Goal: Transaction & Acquisition: Obtain resource

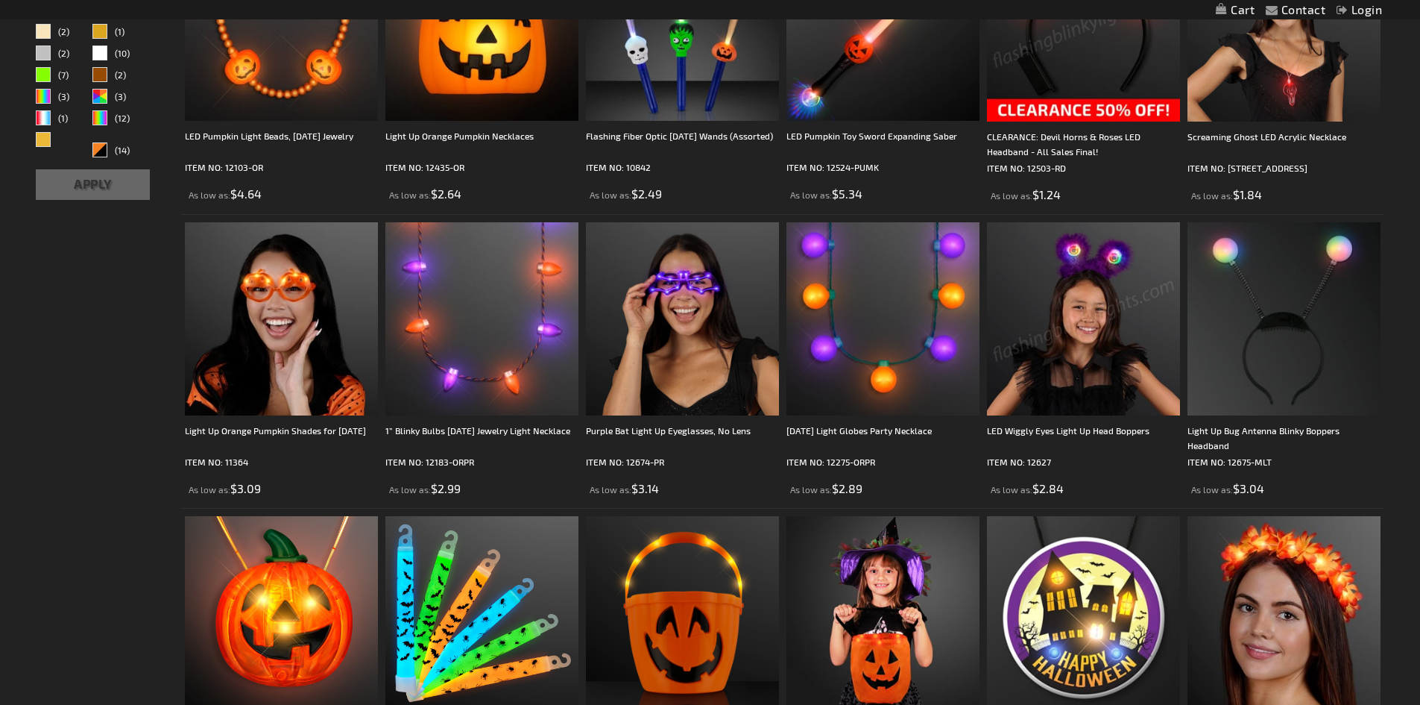
scroll to position [599, 0]
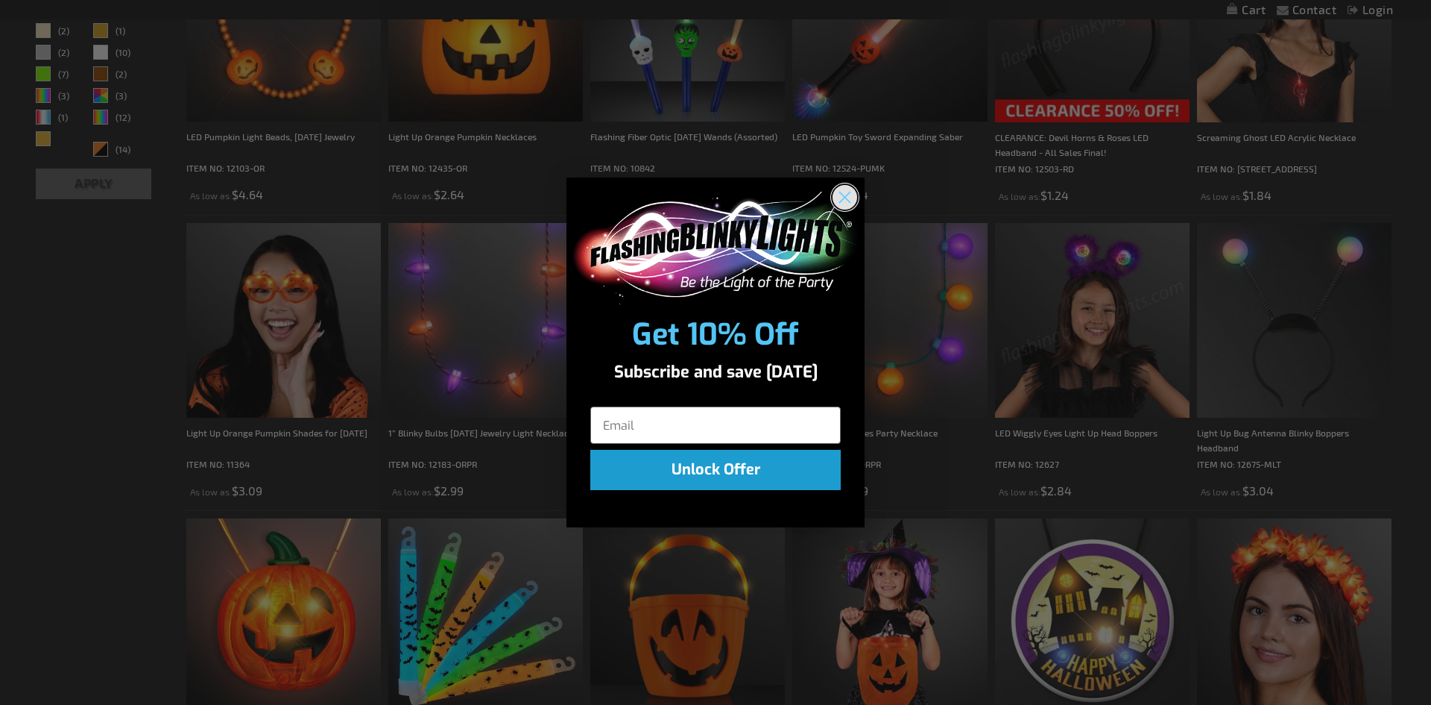
click at [843, 191] on circle "Close dialog" at bounding box center [845, 197] width 25 height 25
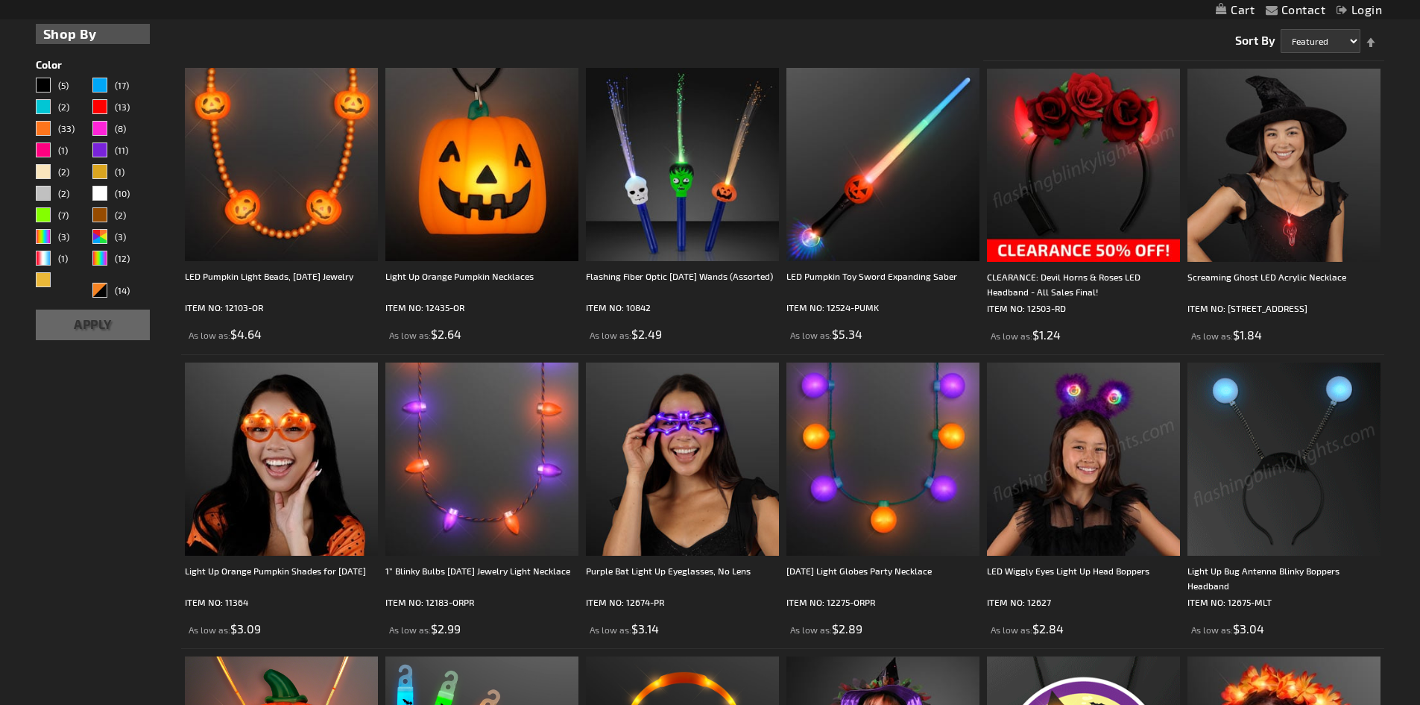
scroll to position [450, 0]
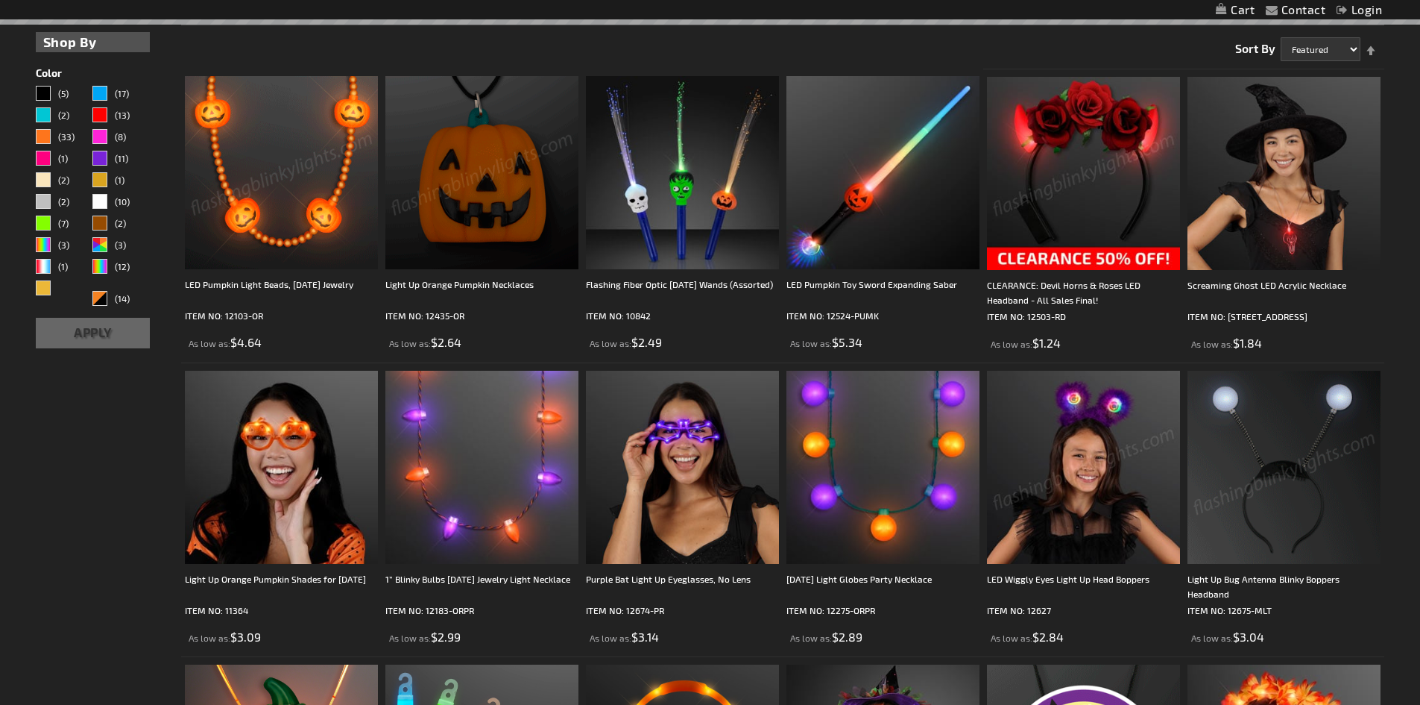
click at [271, 210] on img at bounding box center [281, 172] width 193 height 193
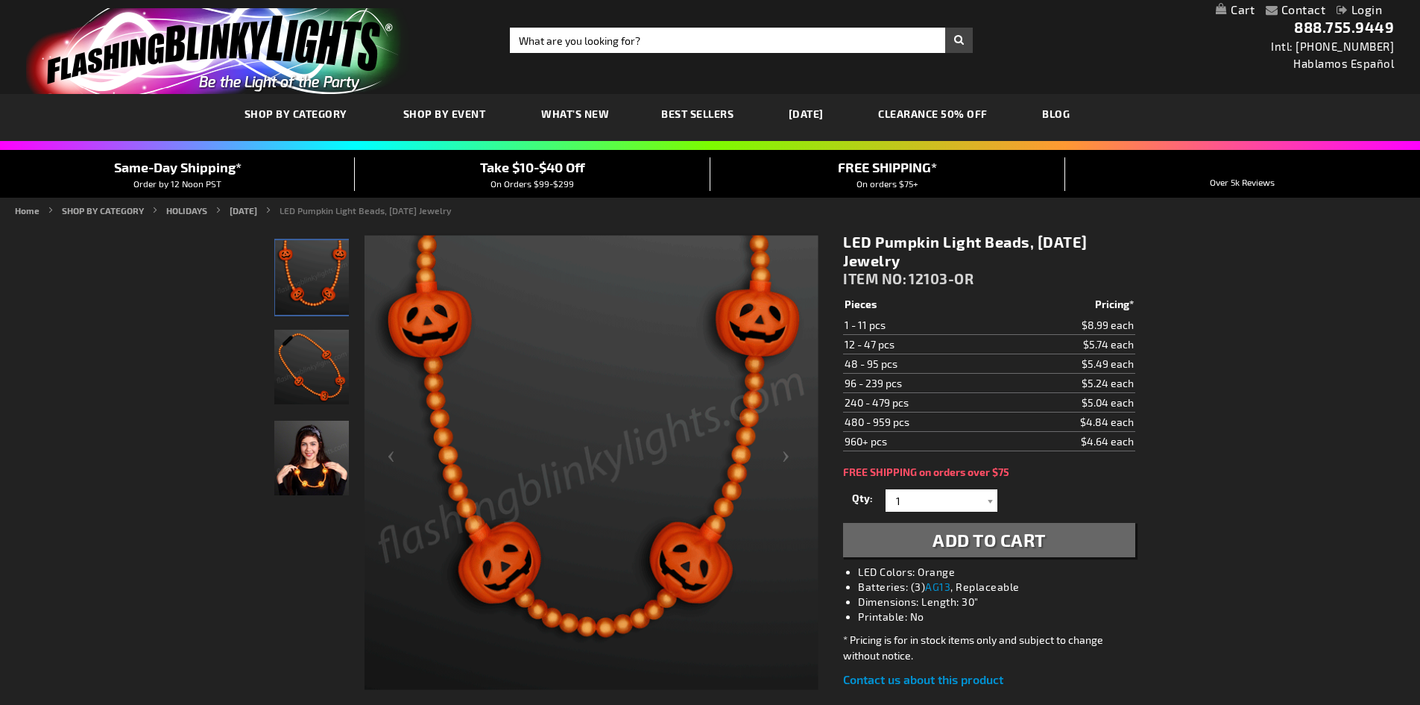
scroll to position [75, 0]
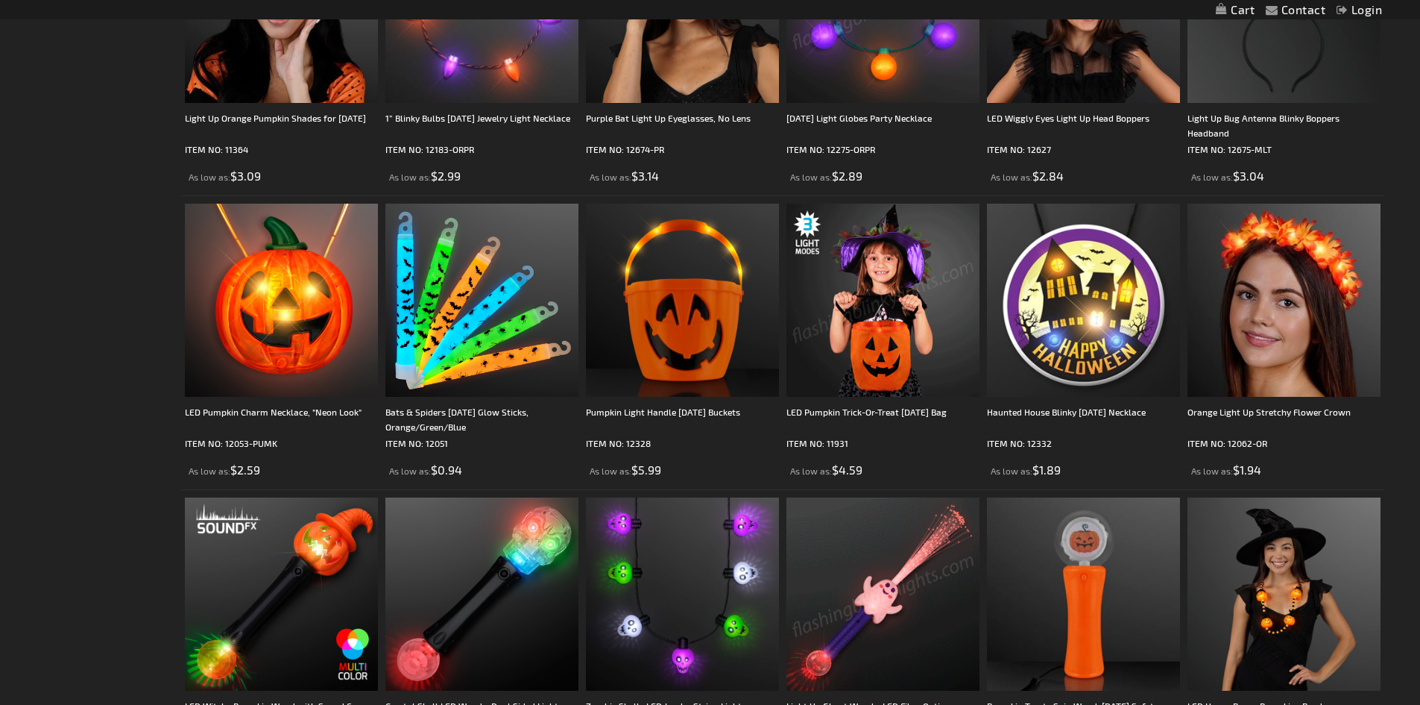
scroll to position [899, 0]
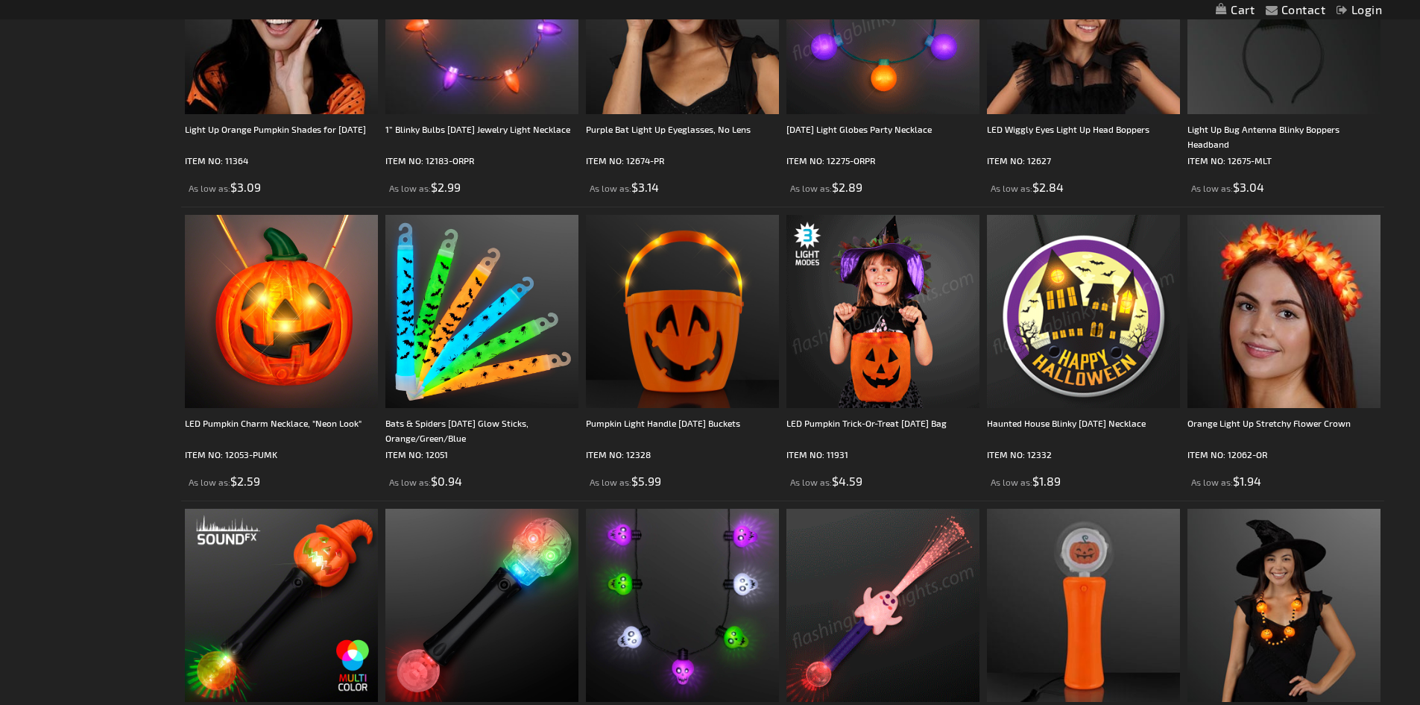
click at [1090, 320] on img at bounding box center [1083, 311] width 193 height 193
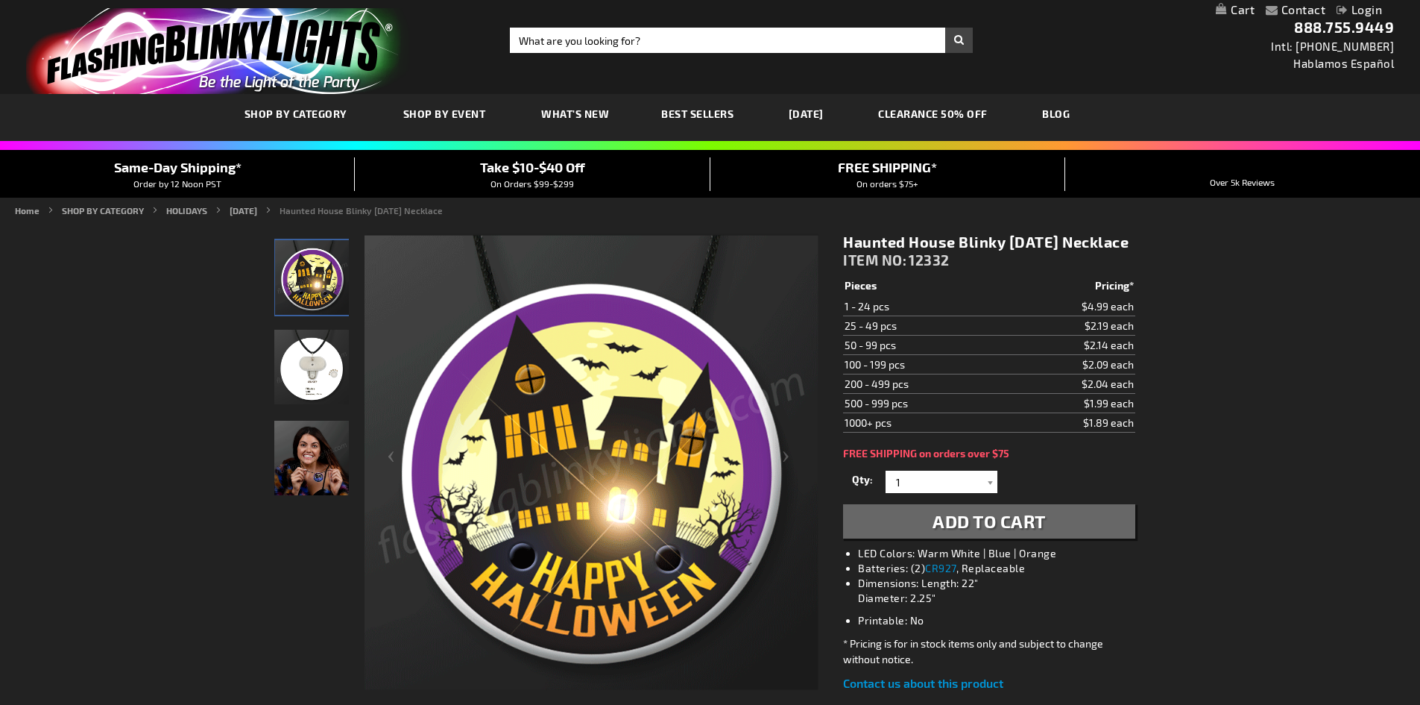
click at [323, 377] on img "Light Up Haunted House LED Halloween Necklace" at bounding box center [311, 367] width 75 height 75
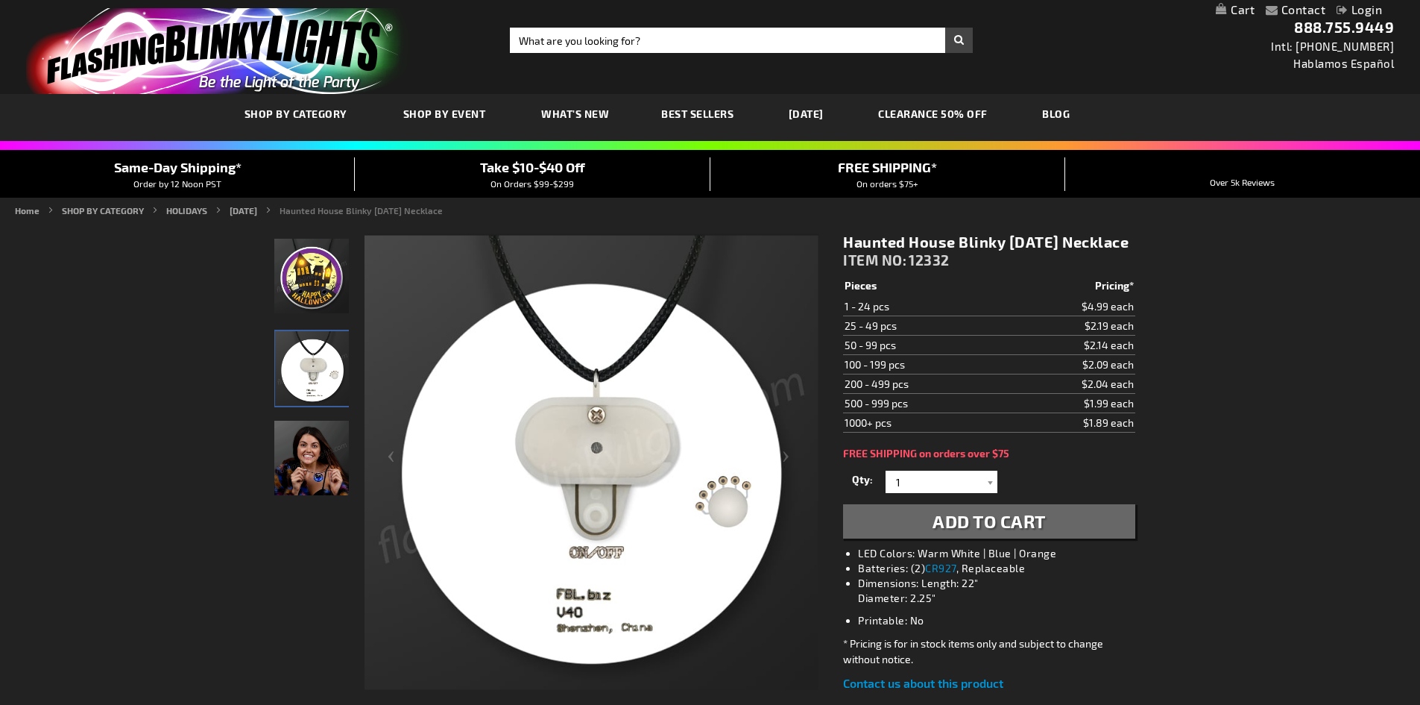
click at [326, 455] on img "Woman Light Up Haunted House LED Halloween Necklace" at bounding box center [311, 457] width 75 height 75
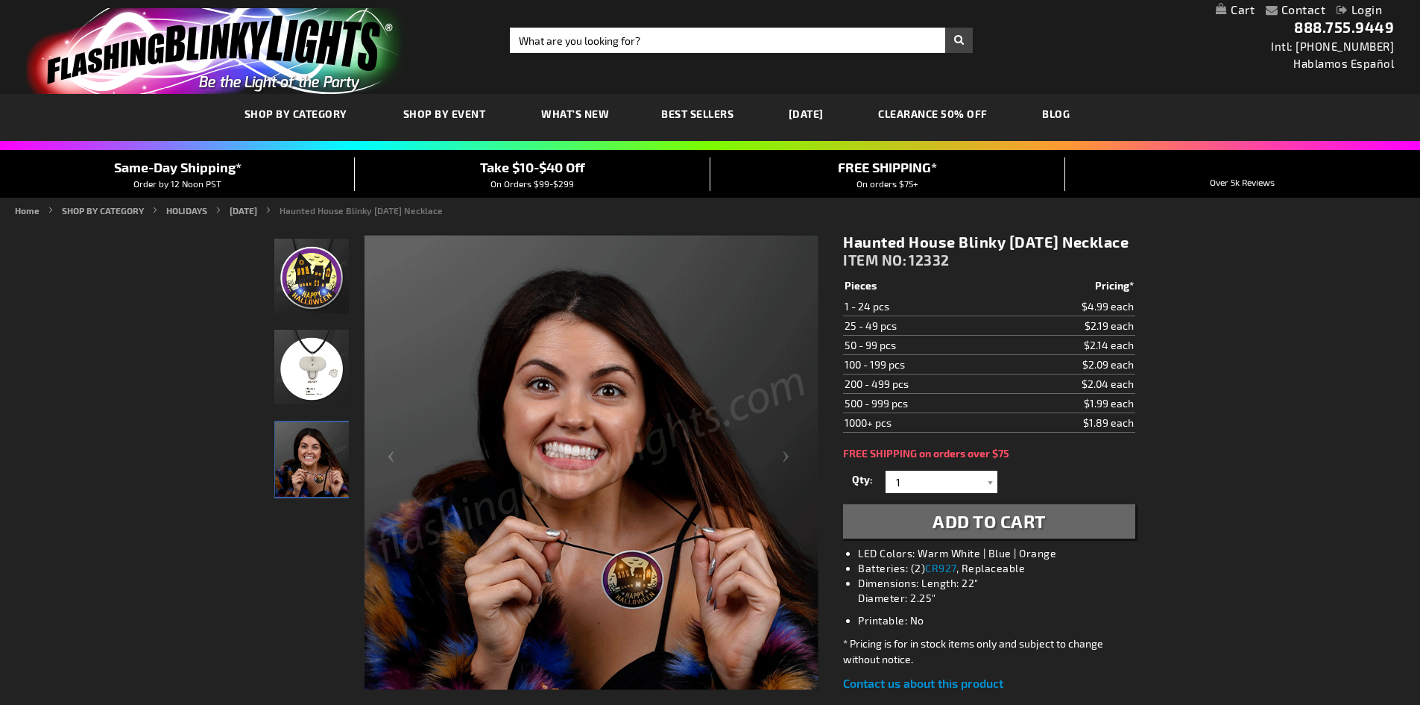
click at [834, 119] on link "[DATE]" at bounding box center [806, 114] width 57 height 50
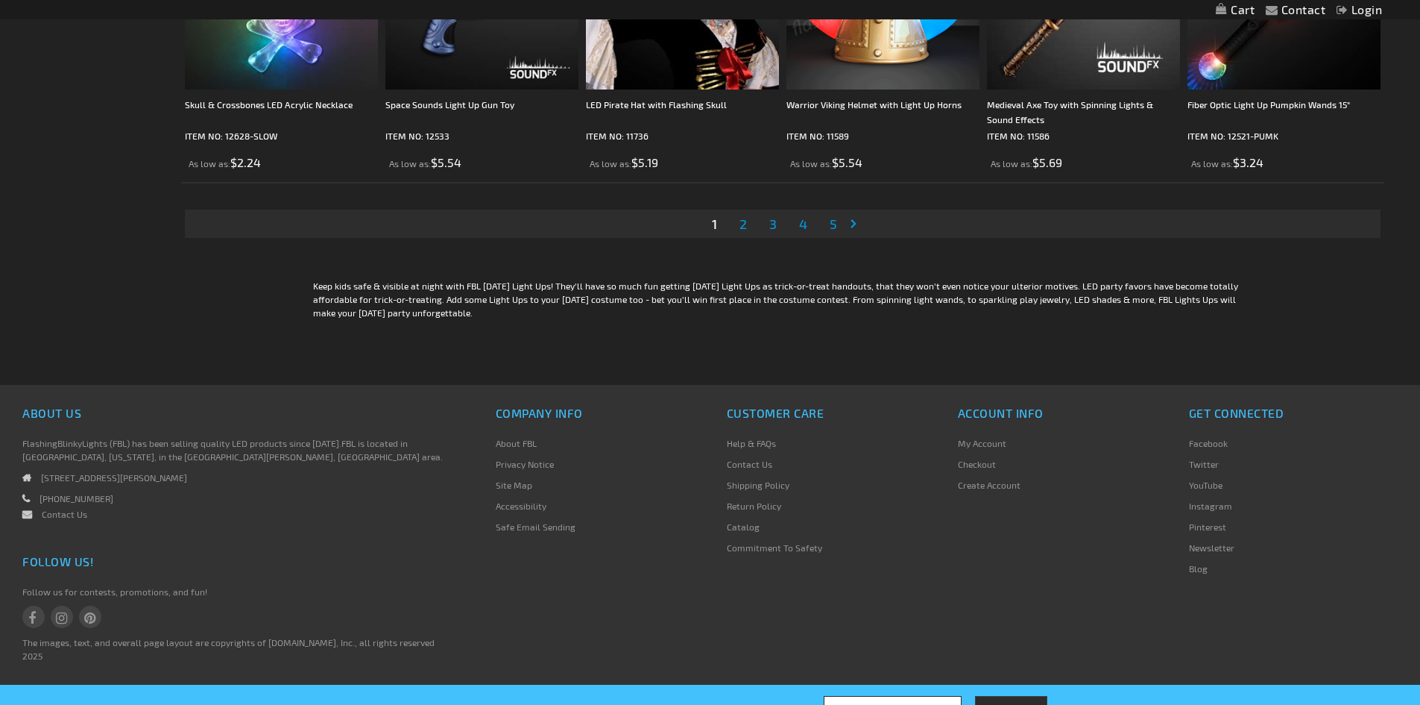
scroll to position [3278, 0]
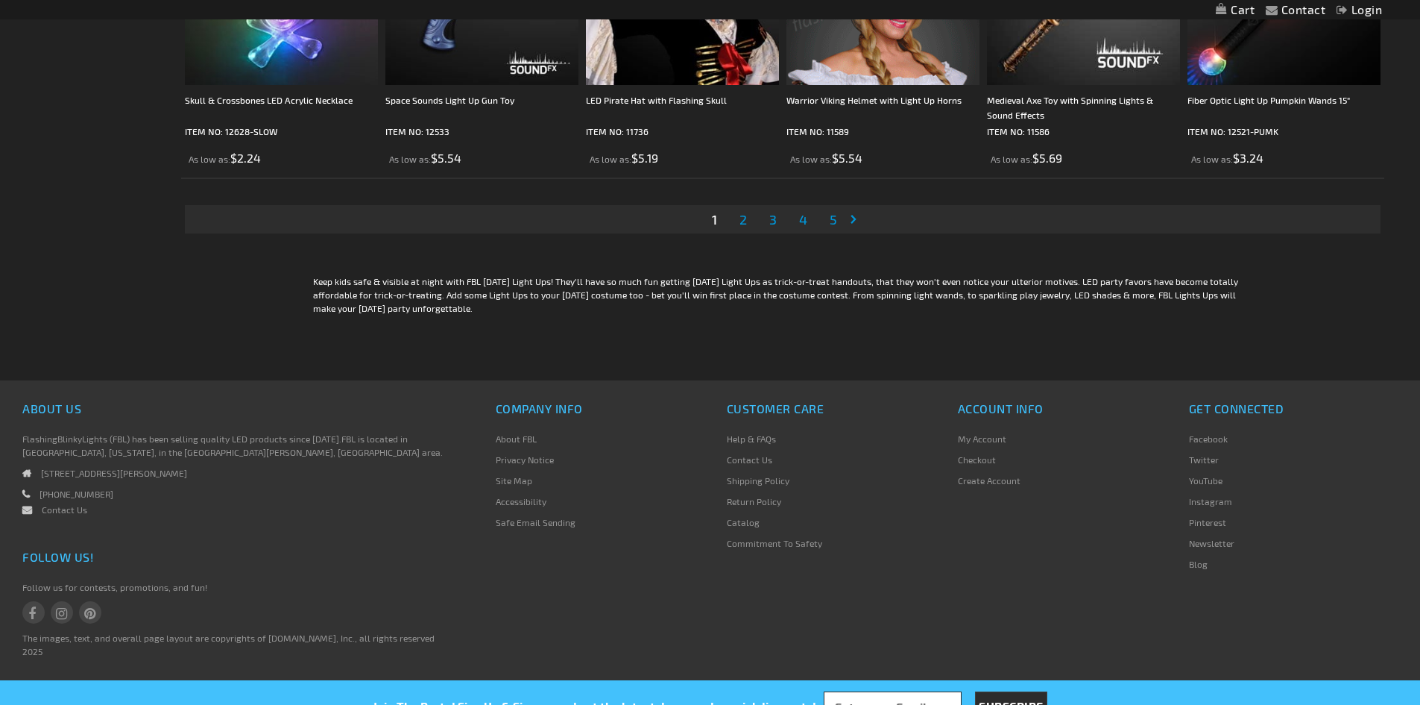
click at [747, 224] on span "2" at bounding box center [743, 219] width 7 height 16
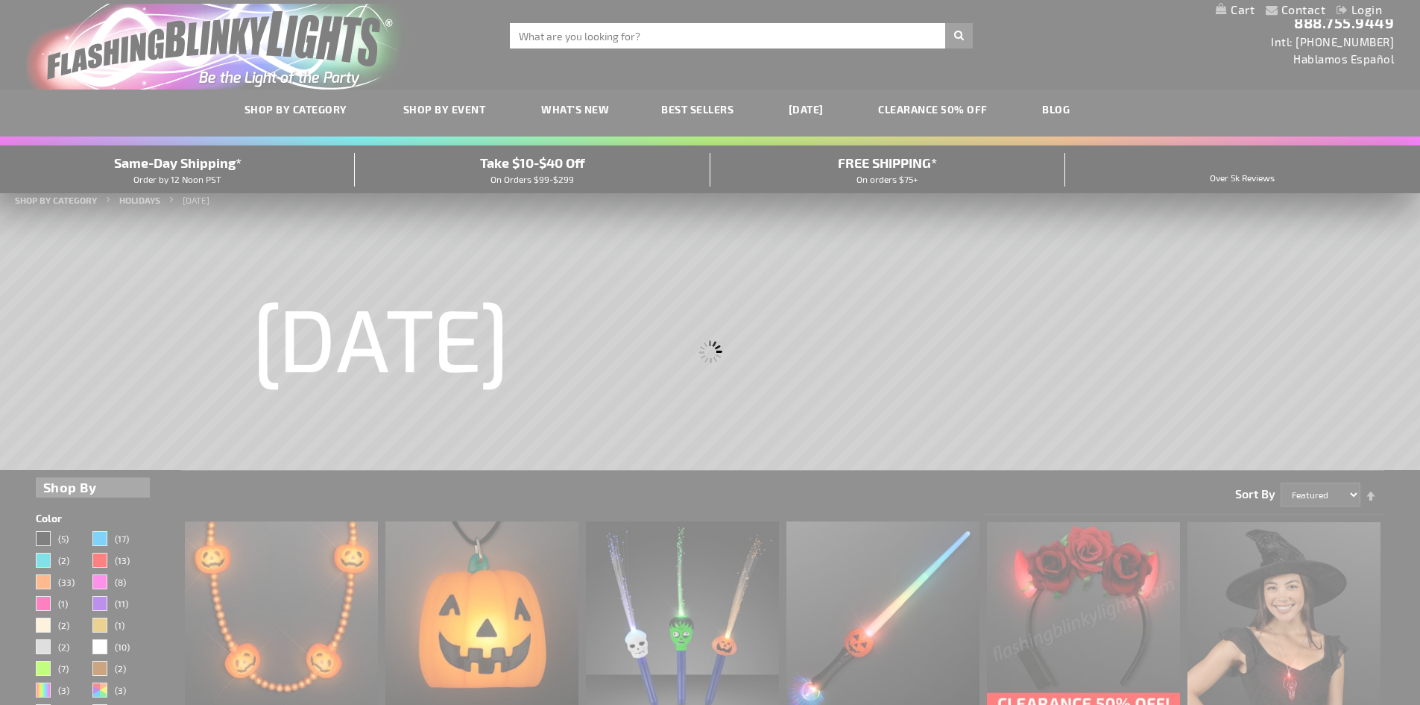
scroll to position [0, 0]
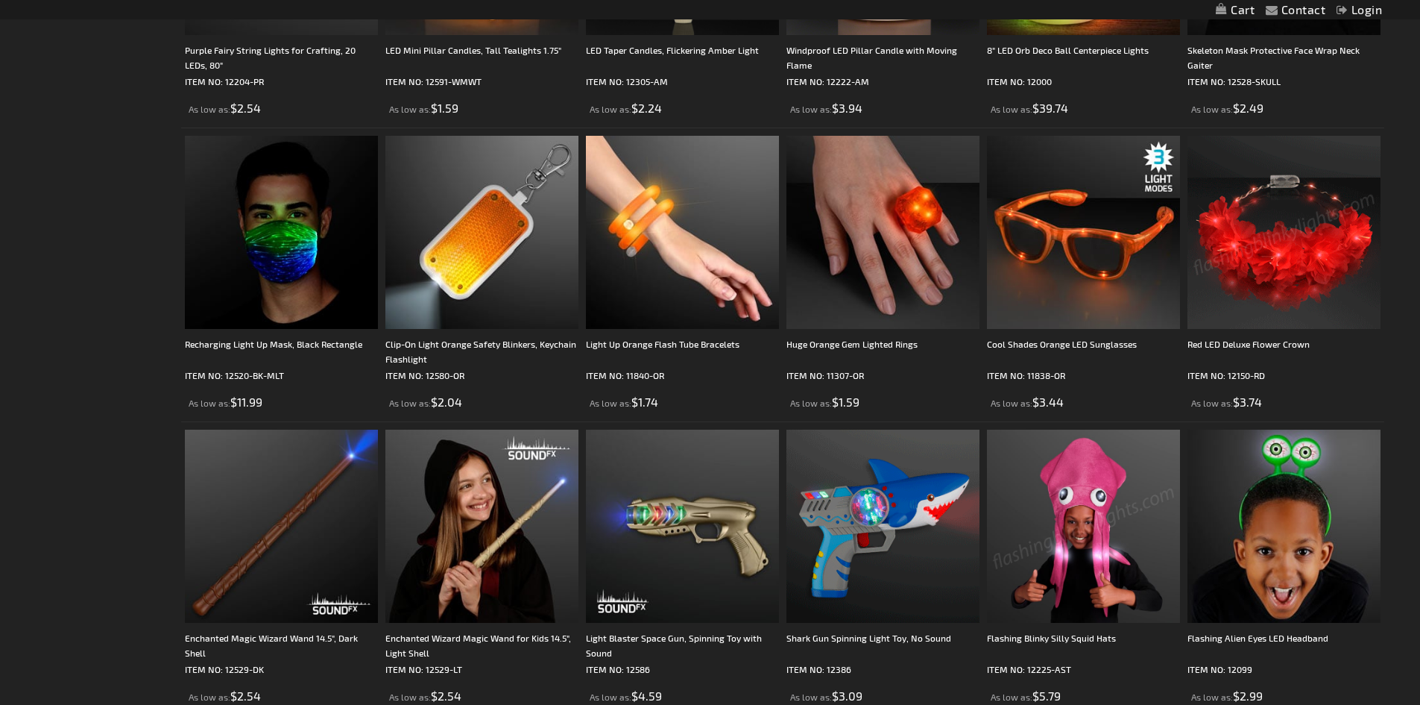
scroll to position [1640, 0]
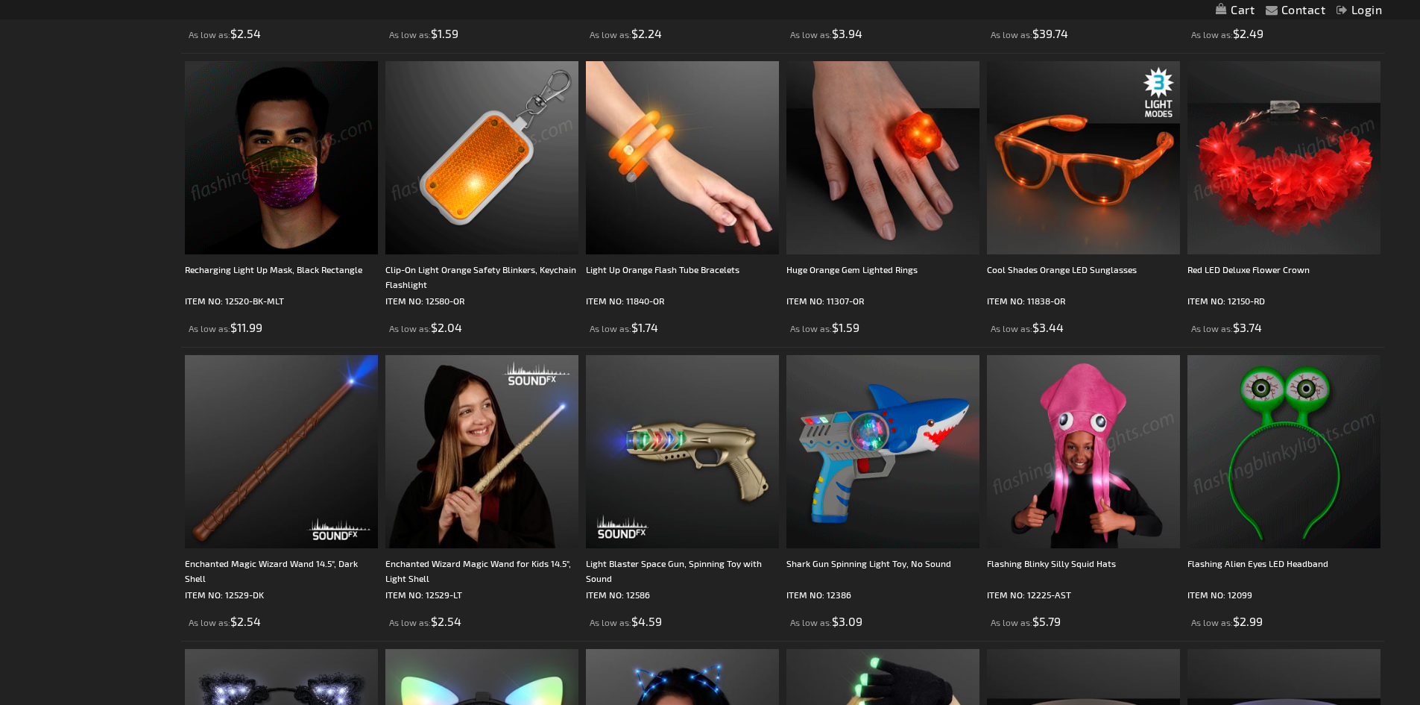
click at [489, 187] on img at bounding box center [481, 157] width 193 height 193
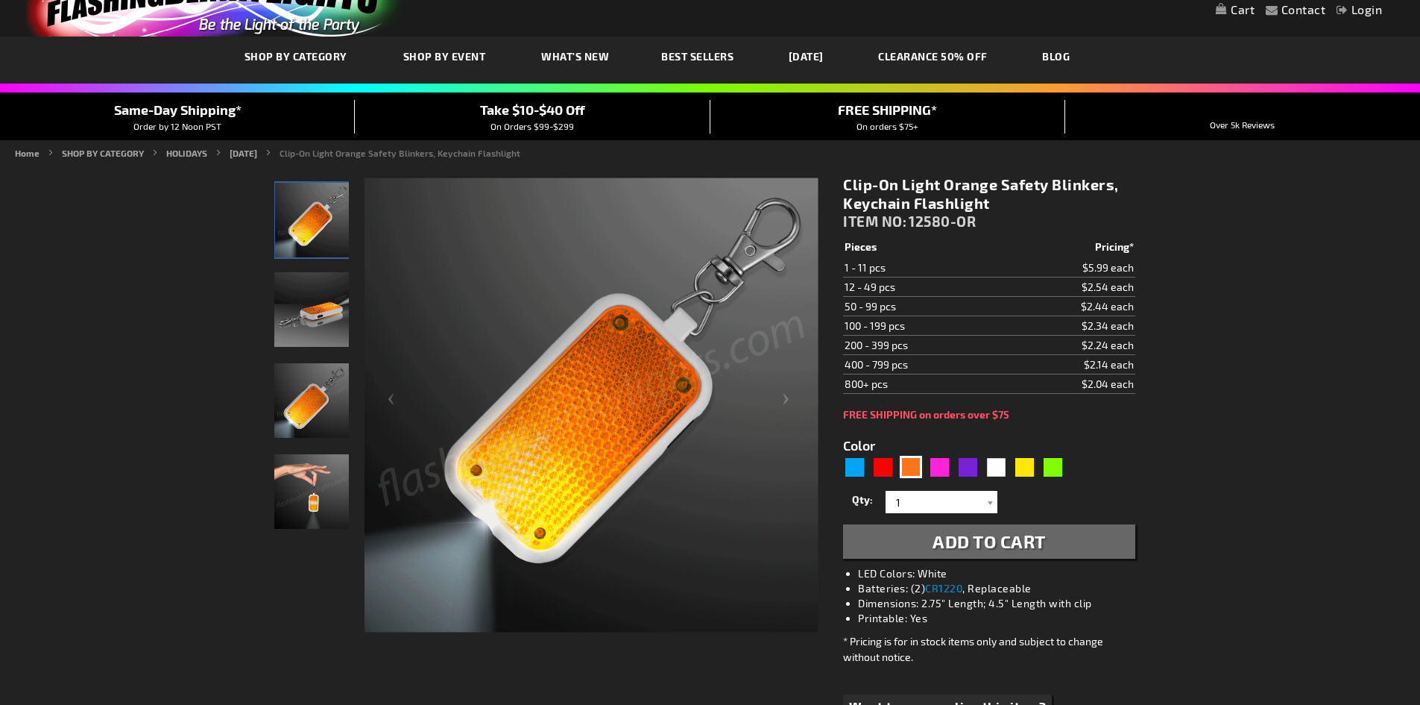
scroll to position [75, 0]
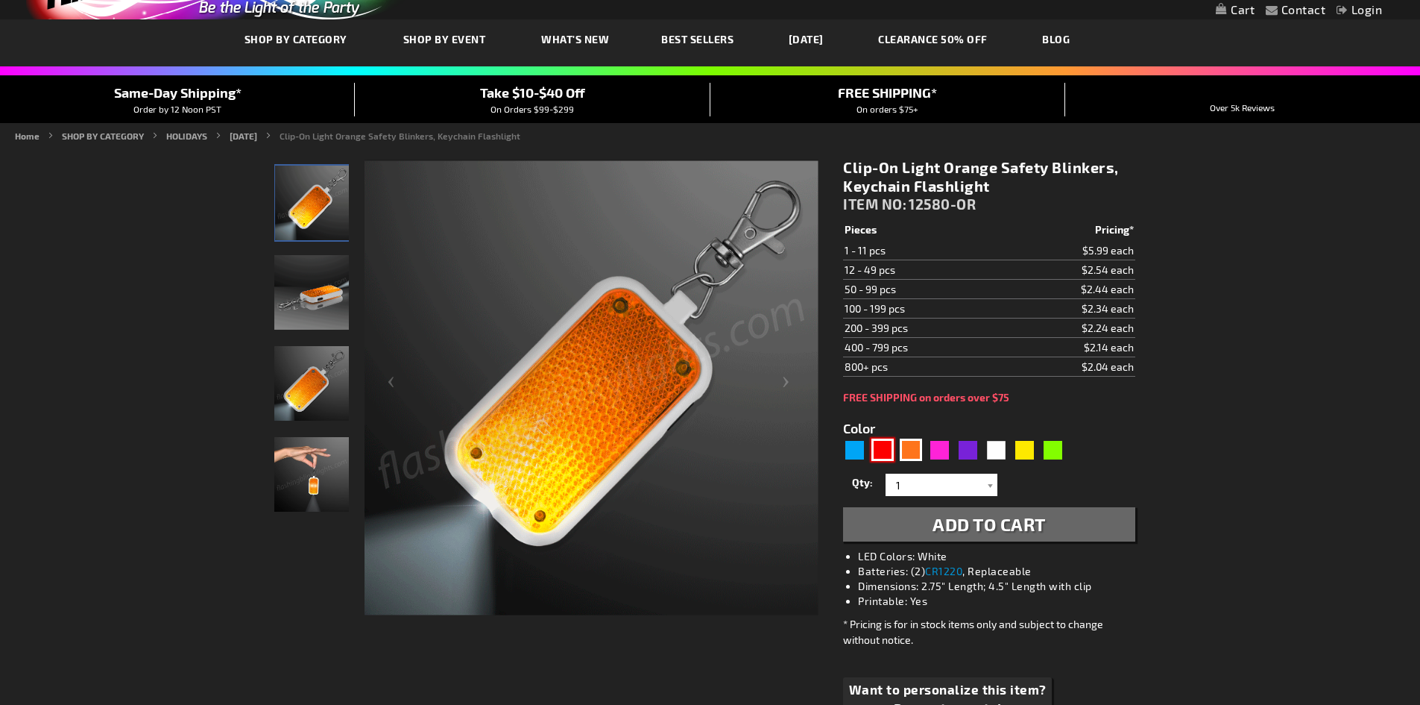
click at [886, 447] on div "Red" at bounding box center [883, 449] width 22 height 22
type input "5641"
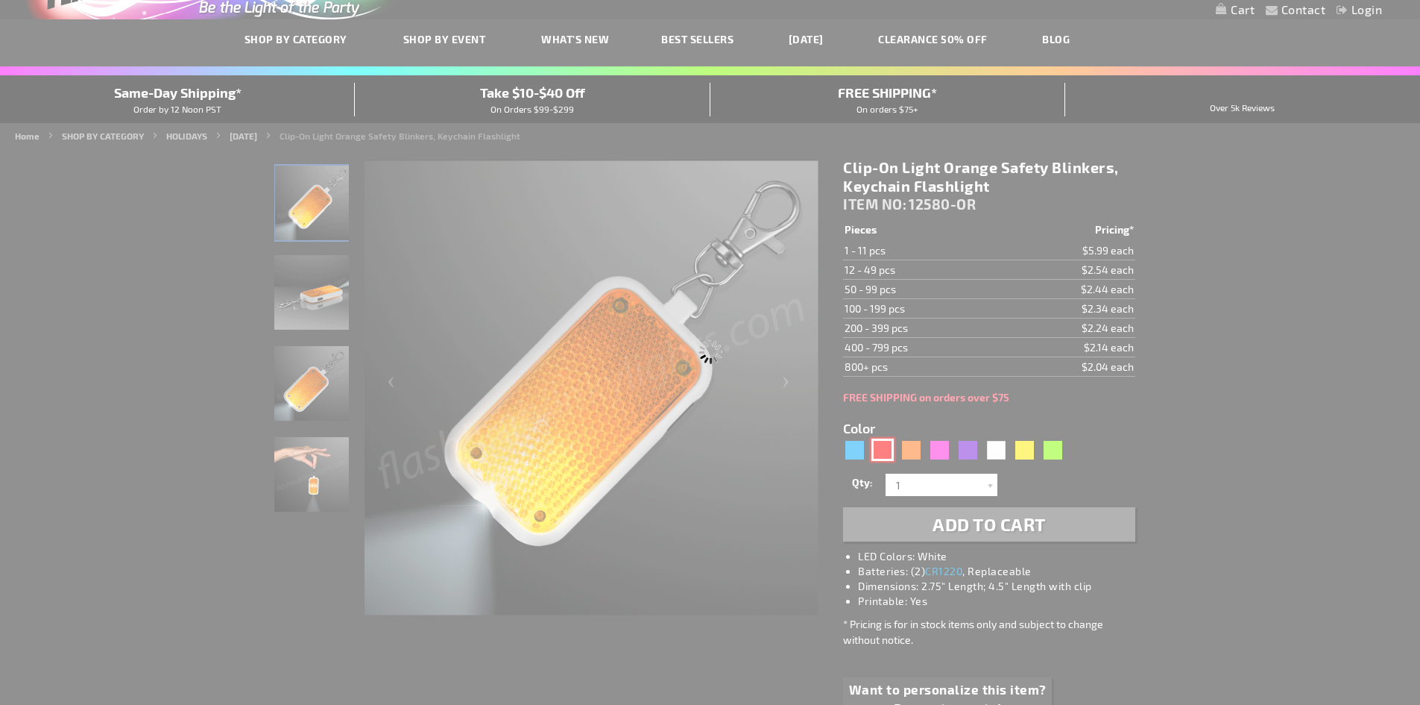
type input "12580-RD"
type input "Customize - Clip-On Light Red Safety Blinkers, Keychain Flashlight - ITEM NO: 1…"
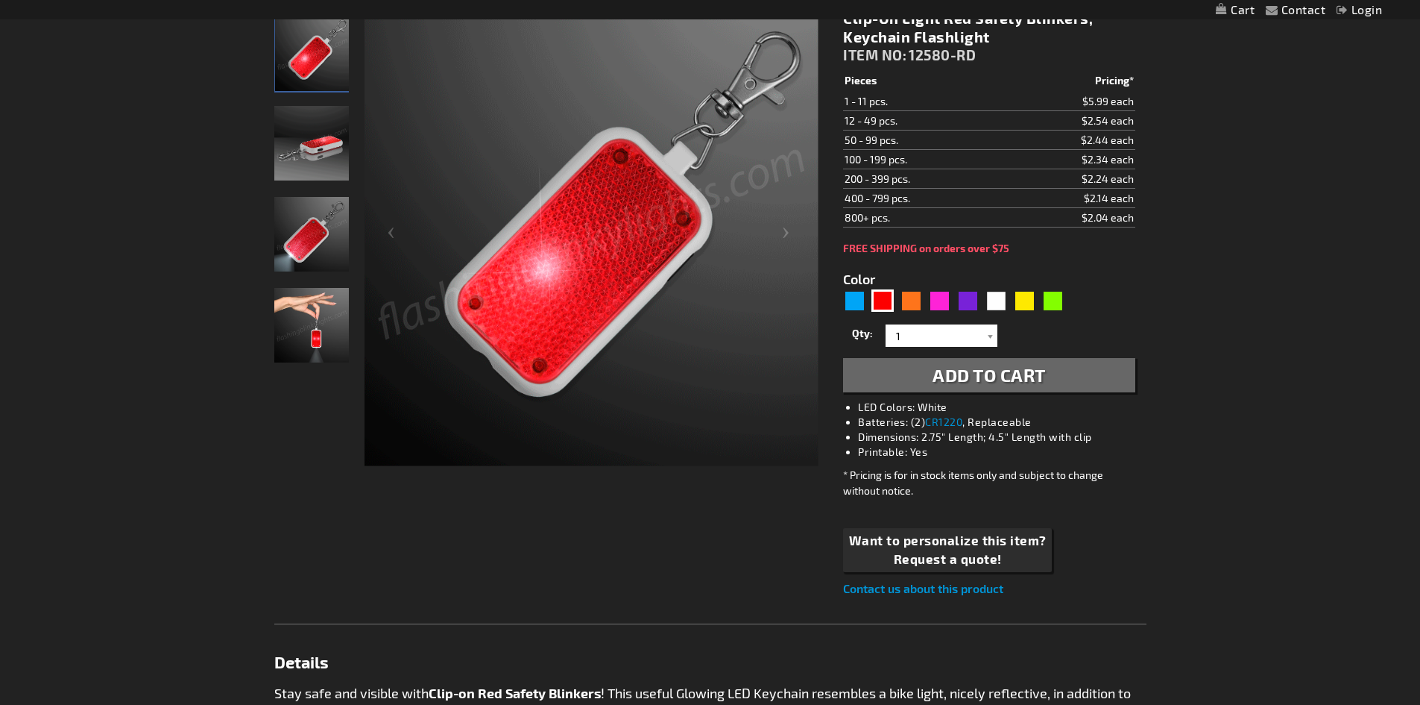
scroll to position [149, 0]
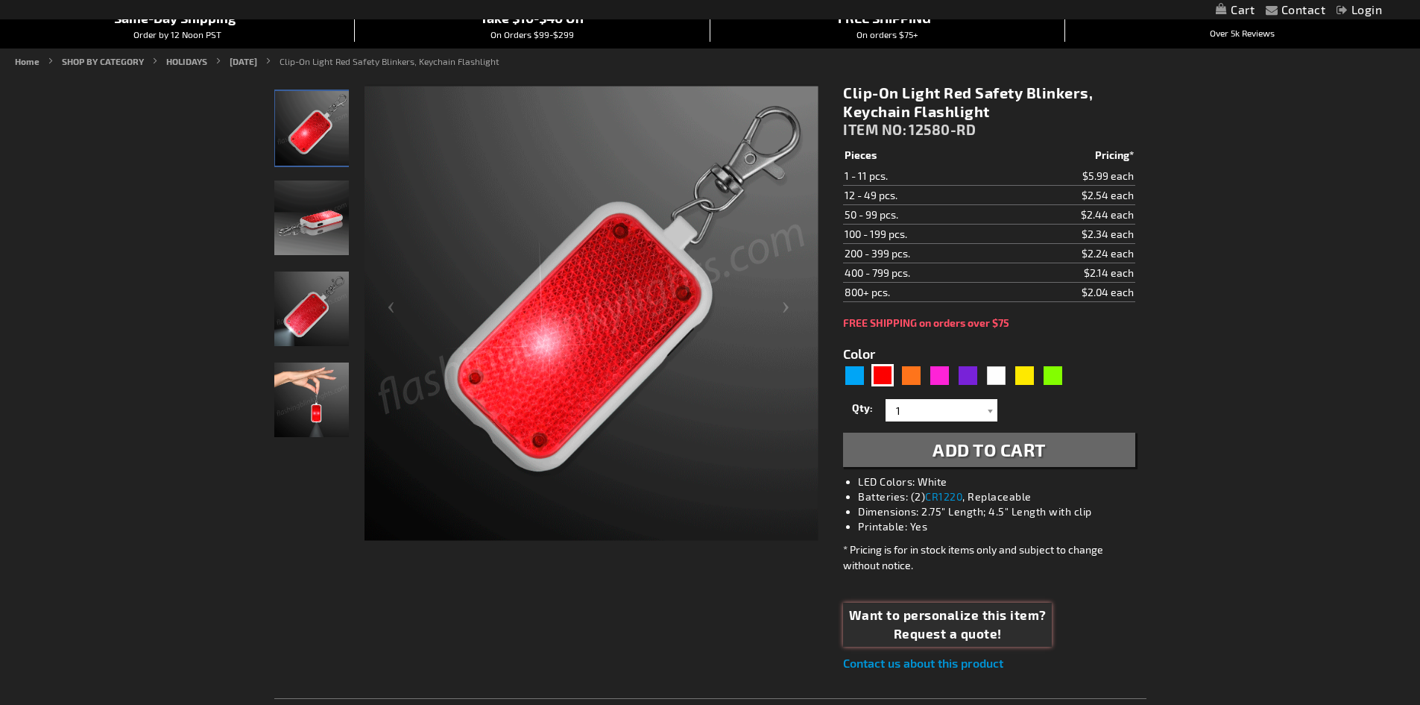
click at [903, 614] on span "Want to personalize this item?" at bounding box center [948, 614] width 198 height 19
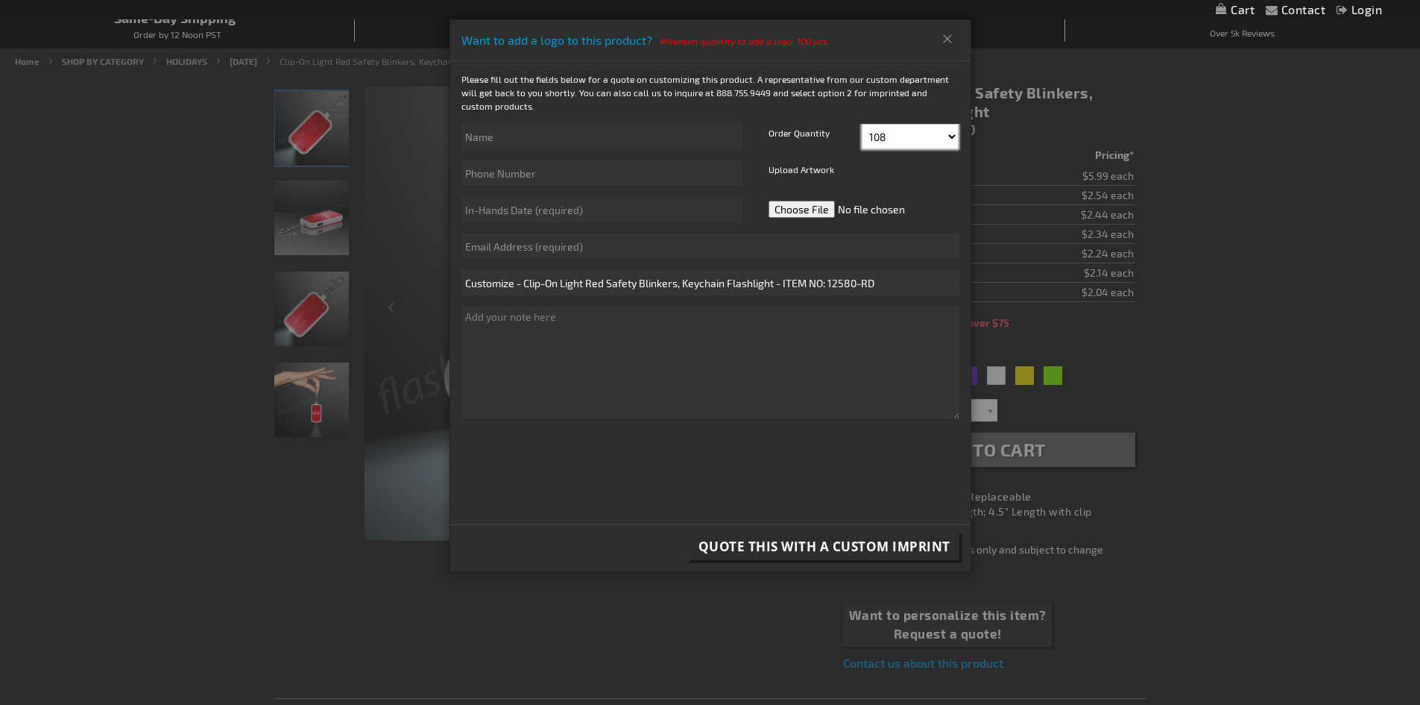
click at [947, 136] on select "108 120 132 144 156 168 180 192 204 216 228 240 252" at bounding box center [910, 136] width 97 height 25
select select "504"
click at [862, 124] on select "108 120 132 144 156 168 180 192 204 216 228 240 252" at bounding box center [910, 136] width 97 height 25
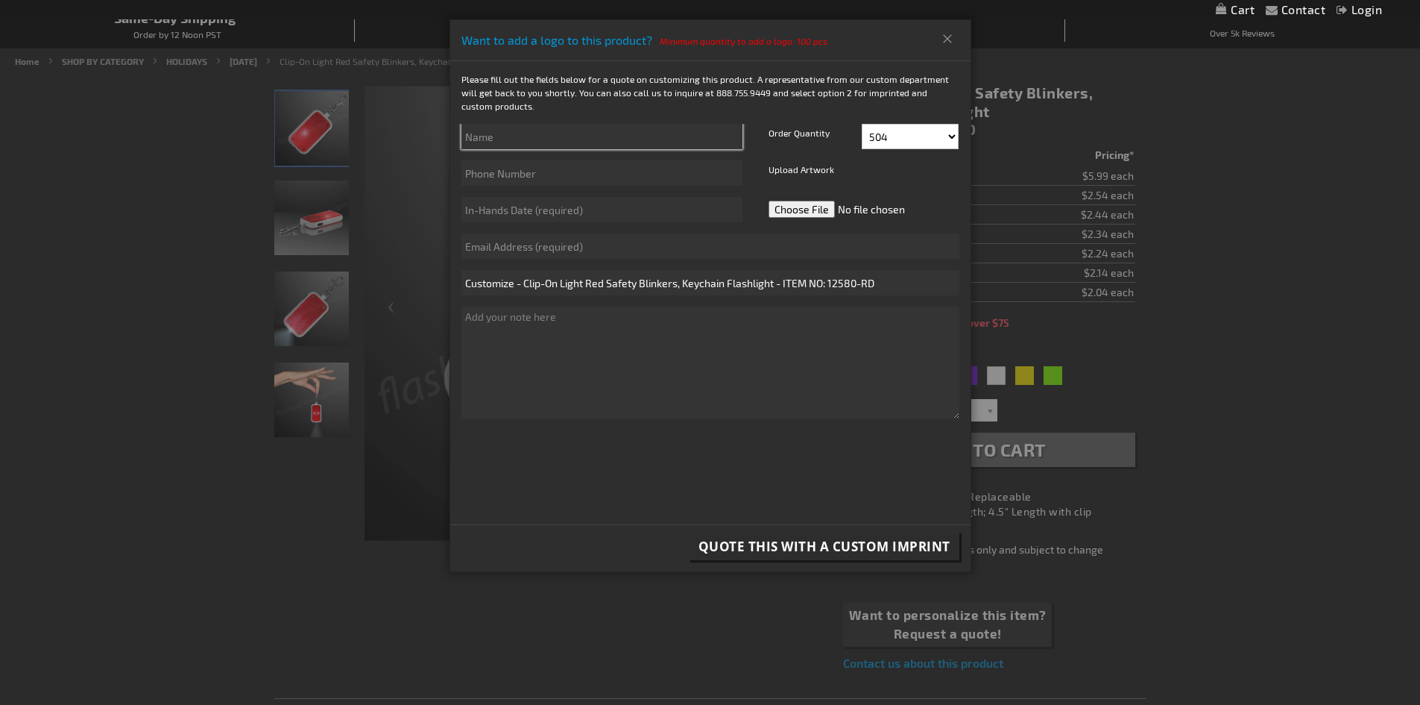
click at [500, 134] on input "text" at bounding box center [602, 136] width 281 height 25
type input "Rachael Diehl"
type input "484-764-4659"
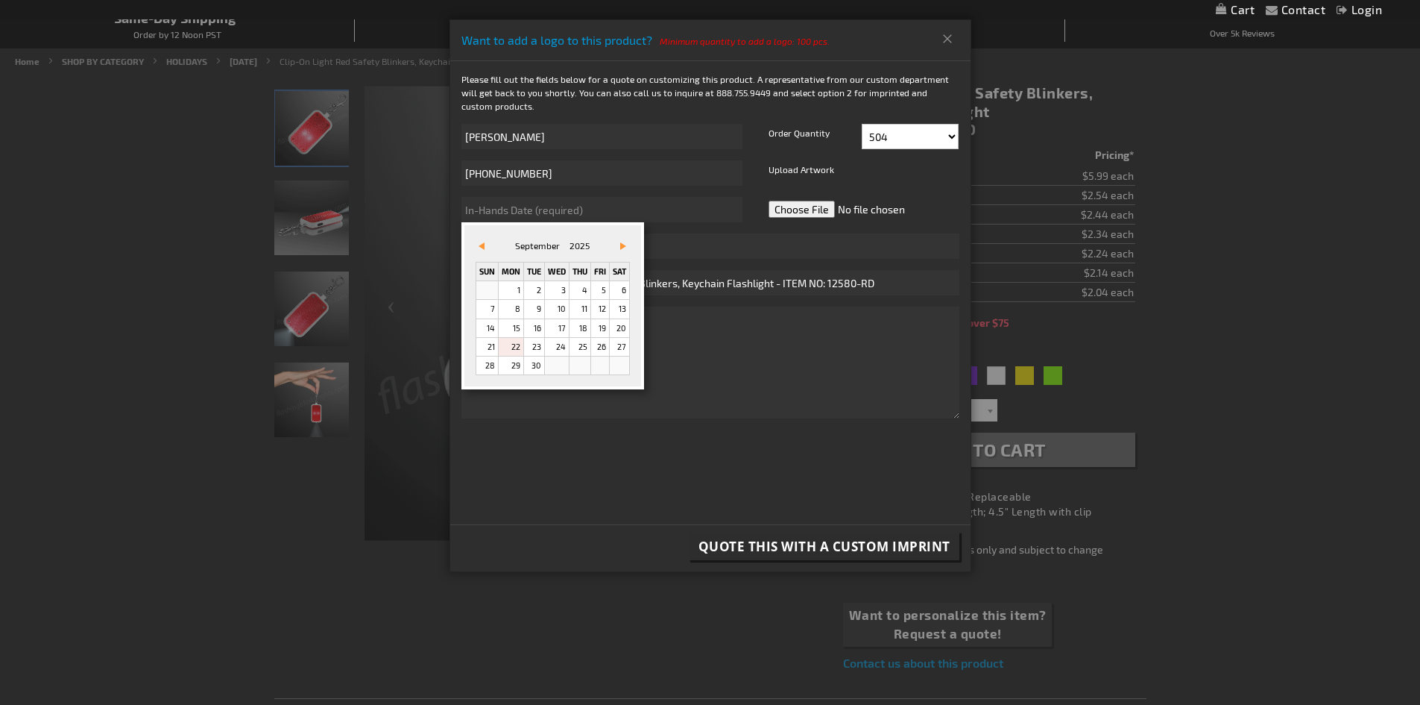
click at [629, 243] on link "Vor&#x3e;" at bounding box center [620, 246] width 16 height 16
click at [606, 308] on link "10" at bounding box center [600, 309] width 18 height 18
type input "10/10/2025"
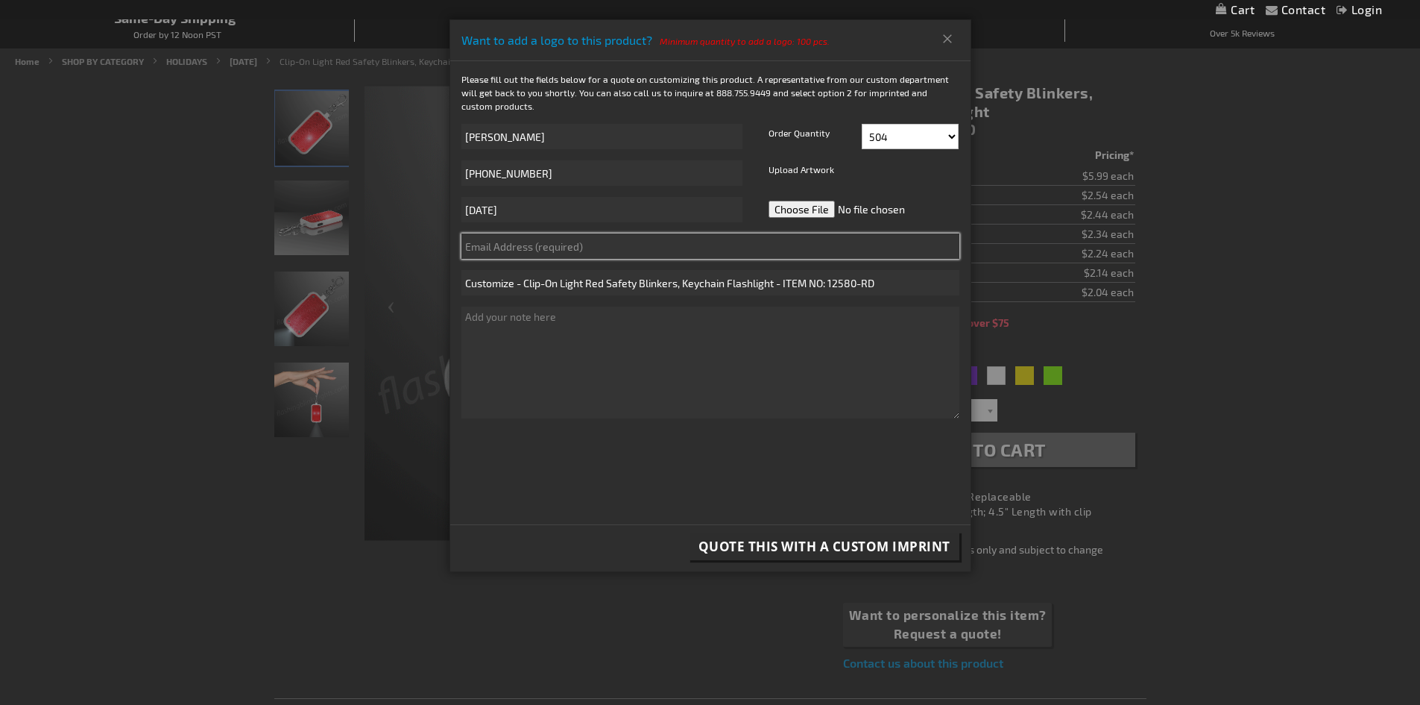
click at [583, 249] on input "text" at bounding box center [711, 245] width 498 height 25
type input "rdiehl@macamb.org"
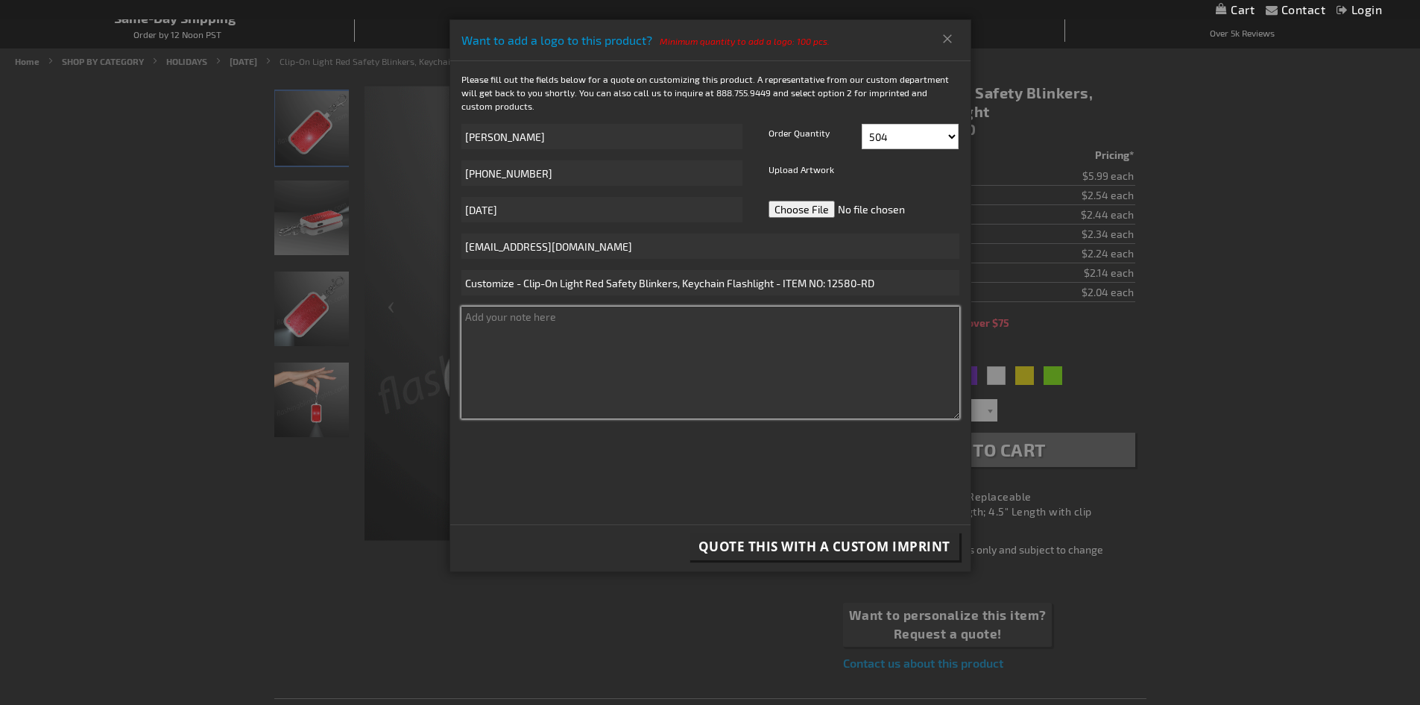
click at [718, 353] on textarea at bounding box center [711, 362] width 498 height 112
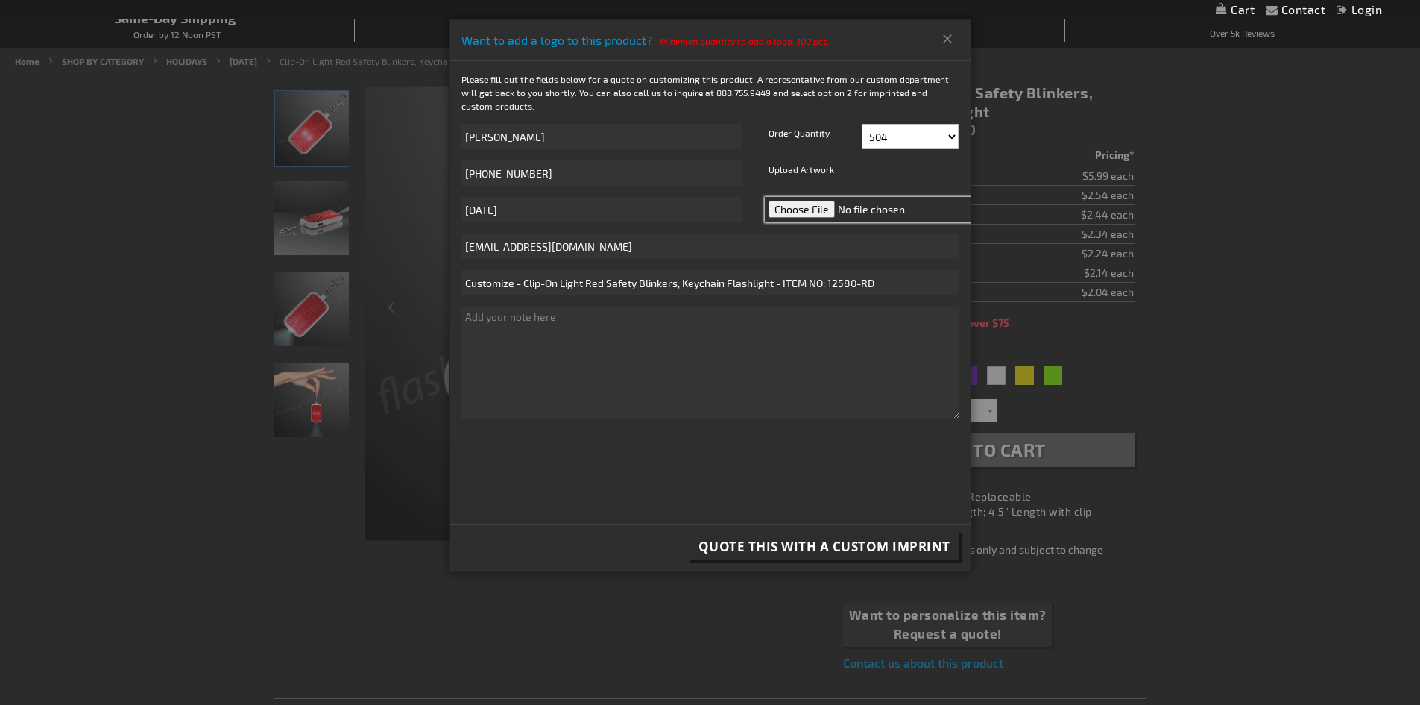
click at [799, 211] on input "file" at bounding box center [870, 209] width 210 height 25
click at [807, 210] on input "file" at bounding box center [870, 209] width 210 height 25
type input "C:\fakepath\BW2 Recognition Logo.png"
drag, startPoint x: 544, startPoint y: 169, endPoint x: 497, endPoint y: 173, distance: 47.9
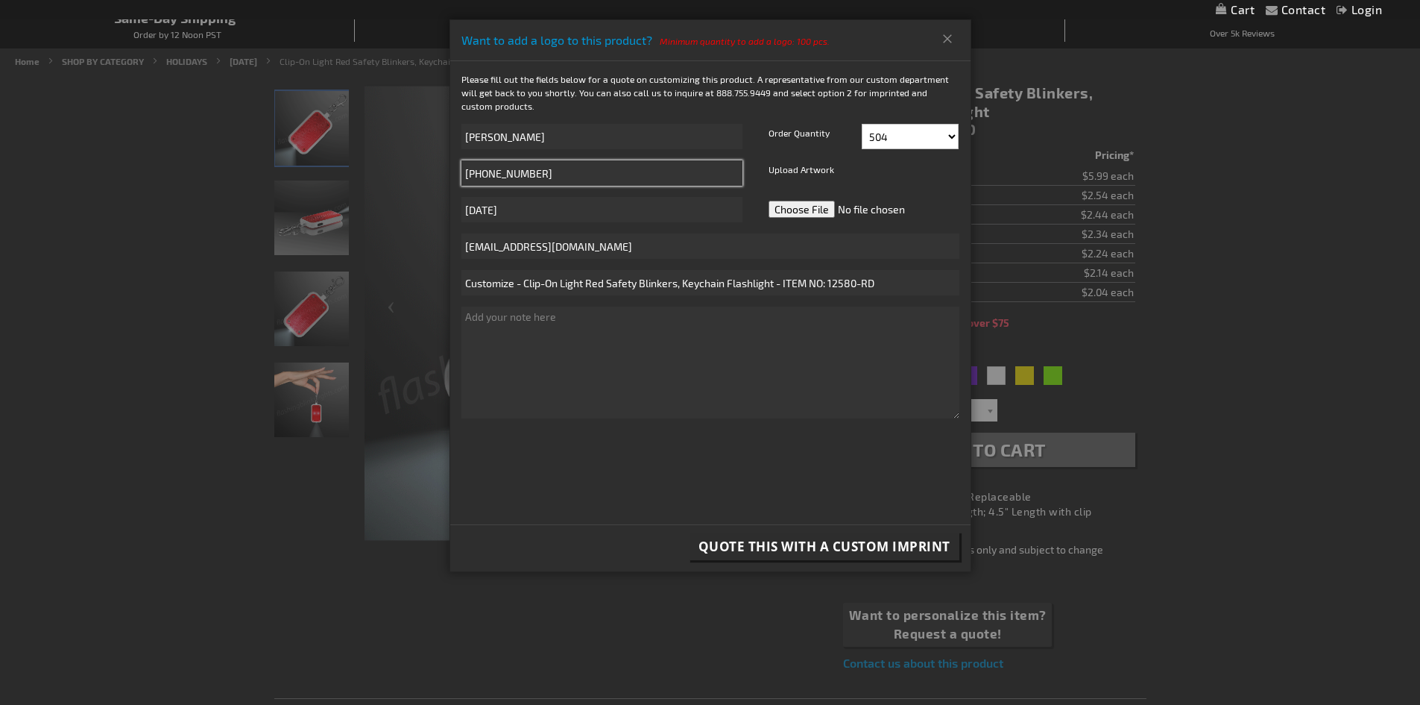
click at [459, 168] on div "Rachael Diehl 484-764-4659 10/10/2025" at bounding box center [601, 179] width 303 height 110
type input "[PHONE_NUMBER]"
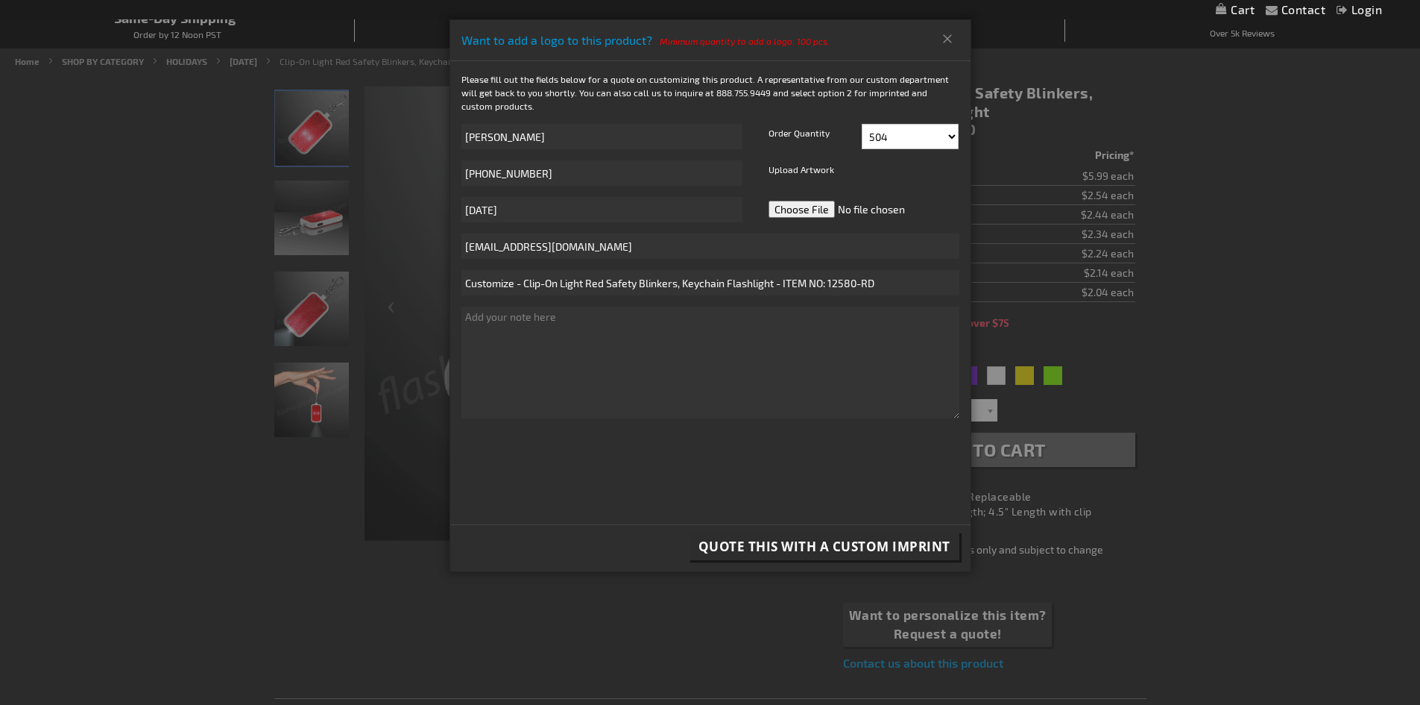
click at [631, 102] on p "Please fill out the fields below for a quote on customizing this product. A rep…" at bounding box center [710, 92] width 520 height 40
click at [942, 40] on button "Close" at bounding box center [948, 39] width 25 height 24
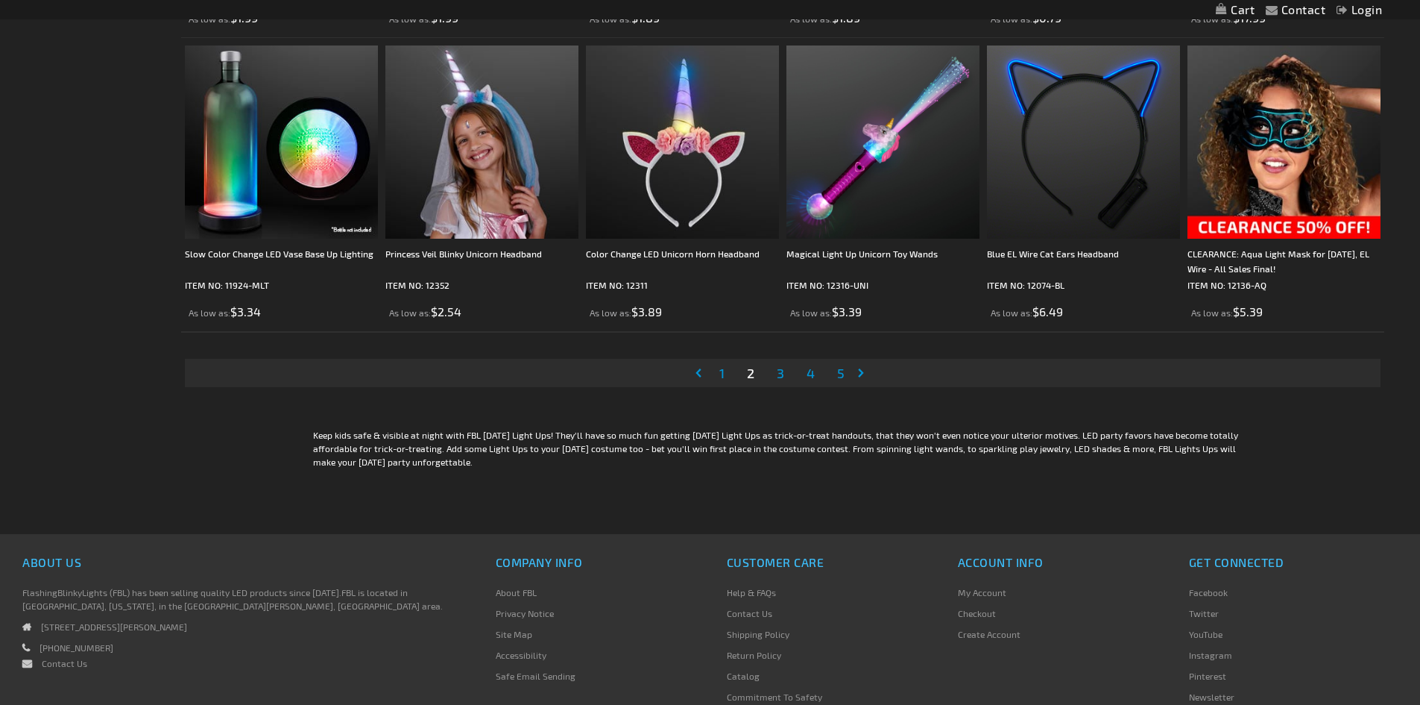
scroll to position [3131, 0]
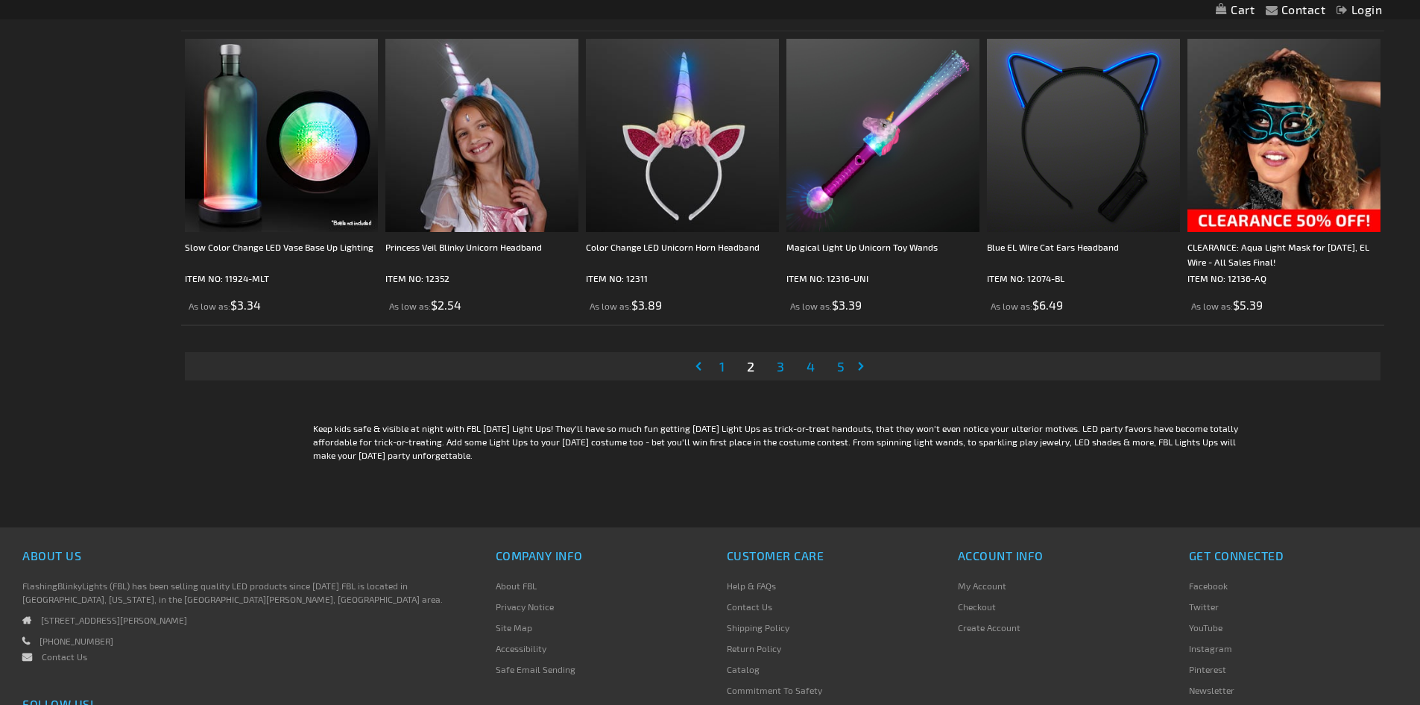
click at [783, 372] on span "3" at bounding box center [780, 366] width 7 height 16
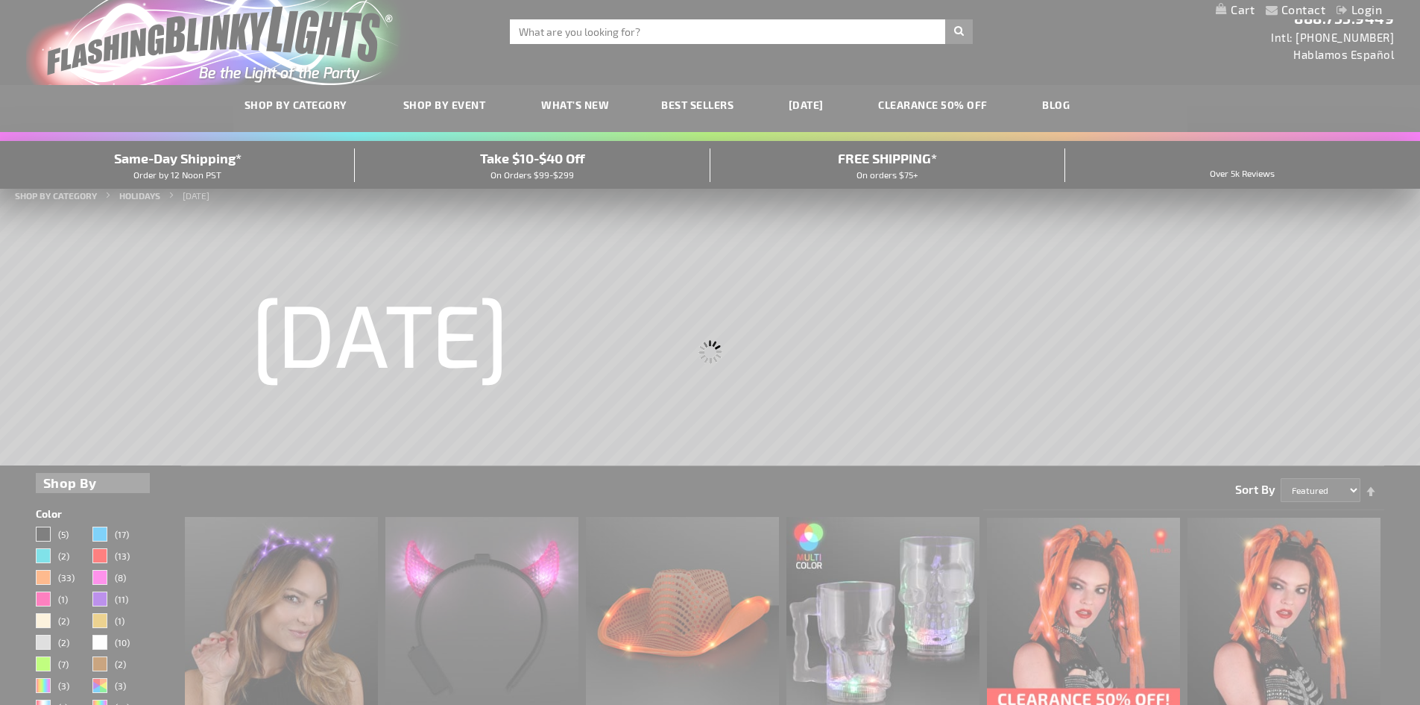
scroll to position [0, 0]
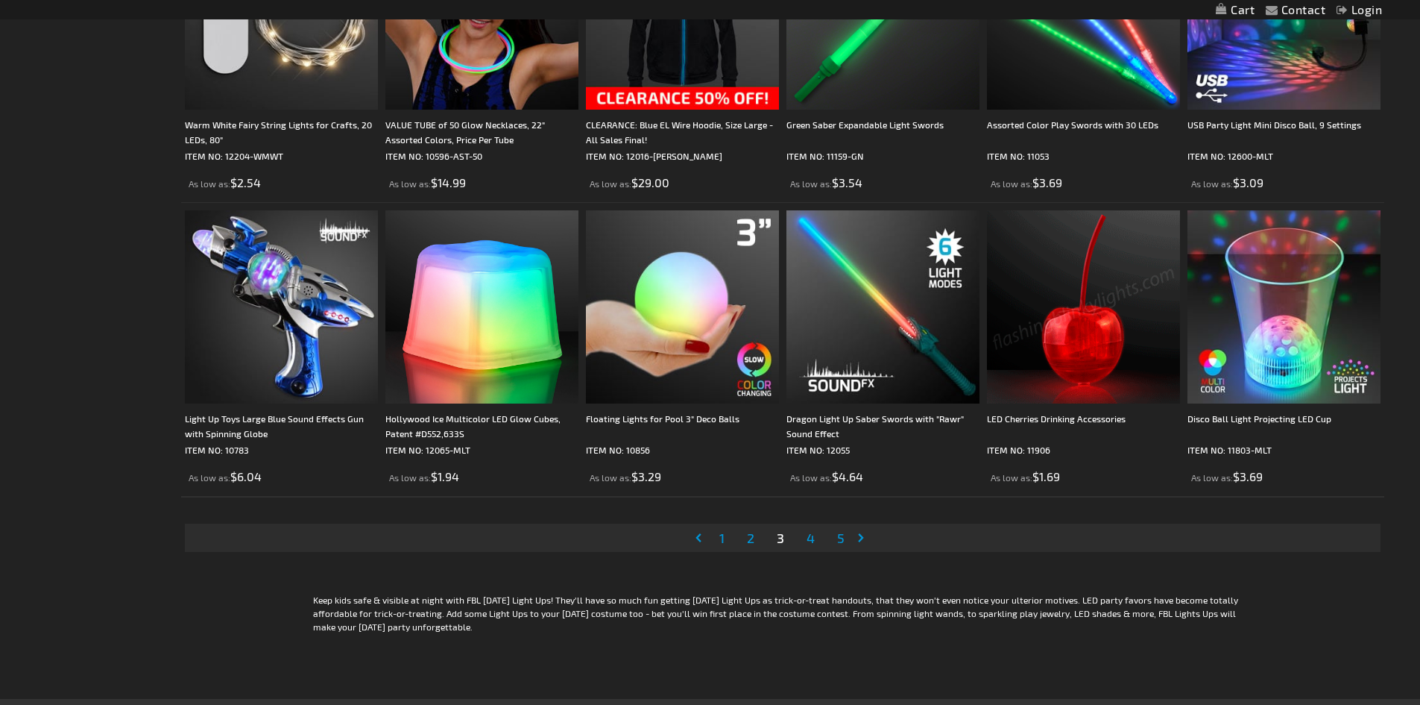
scroll to position [2982, 0]
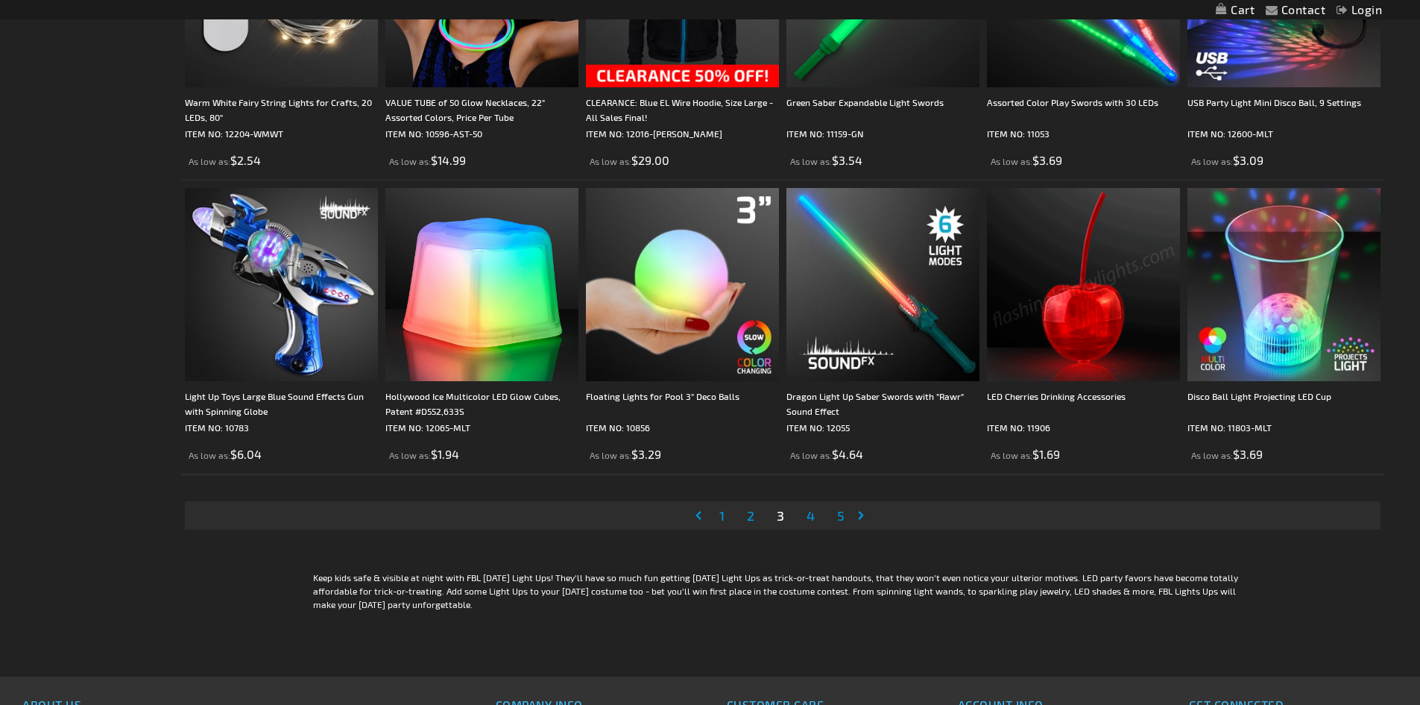
click at [814, 517] on span "4" at bounding box center [811, 515] width 8 height 16
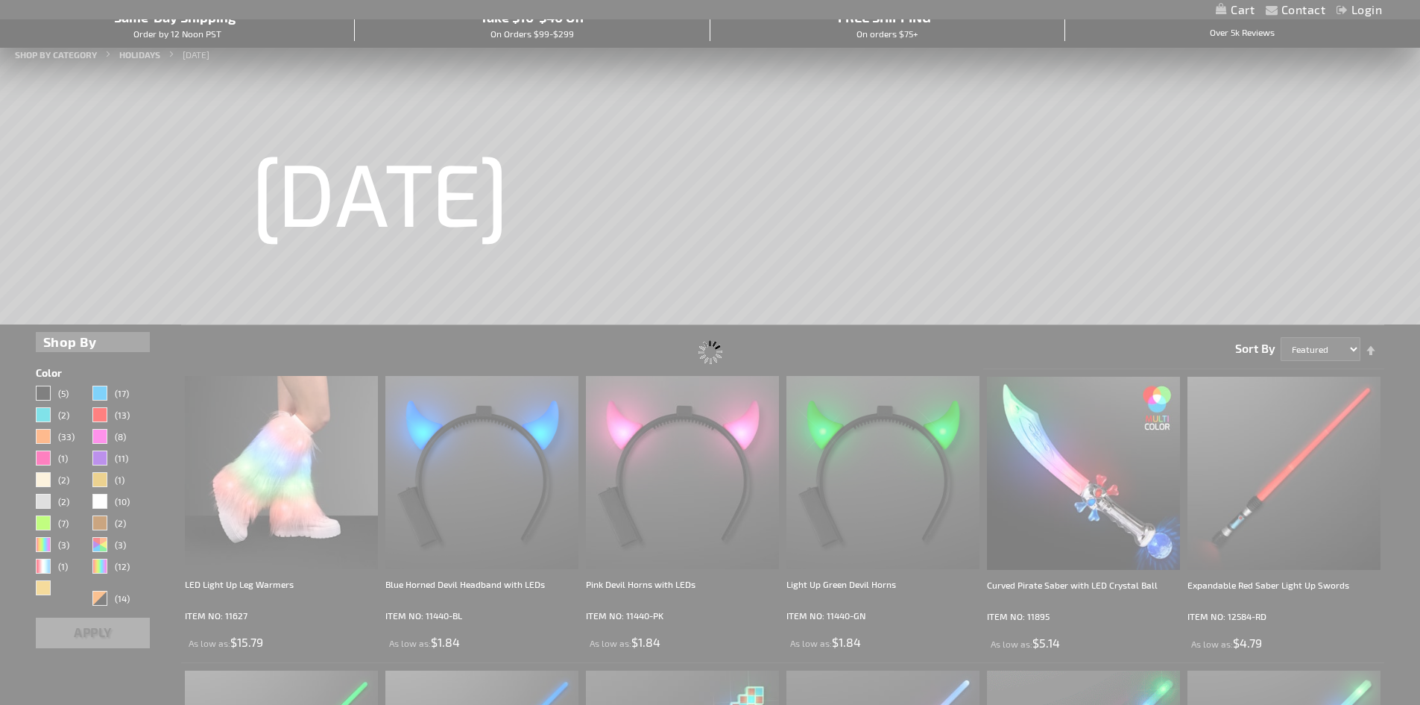
scroll to position [60, 0]
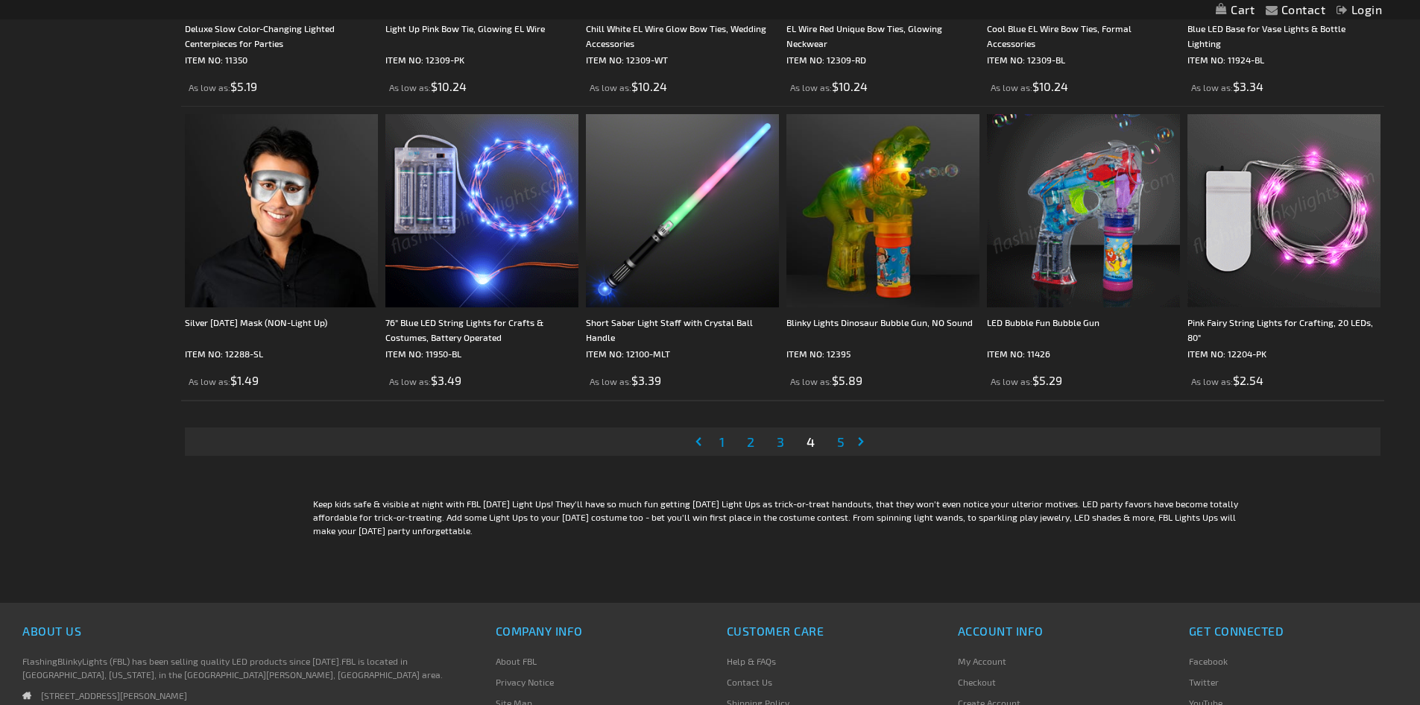
scroll to position [3057, 0]
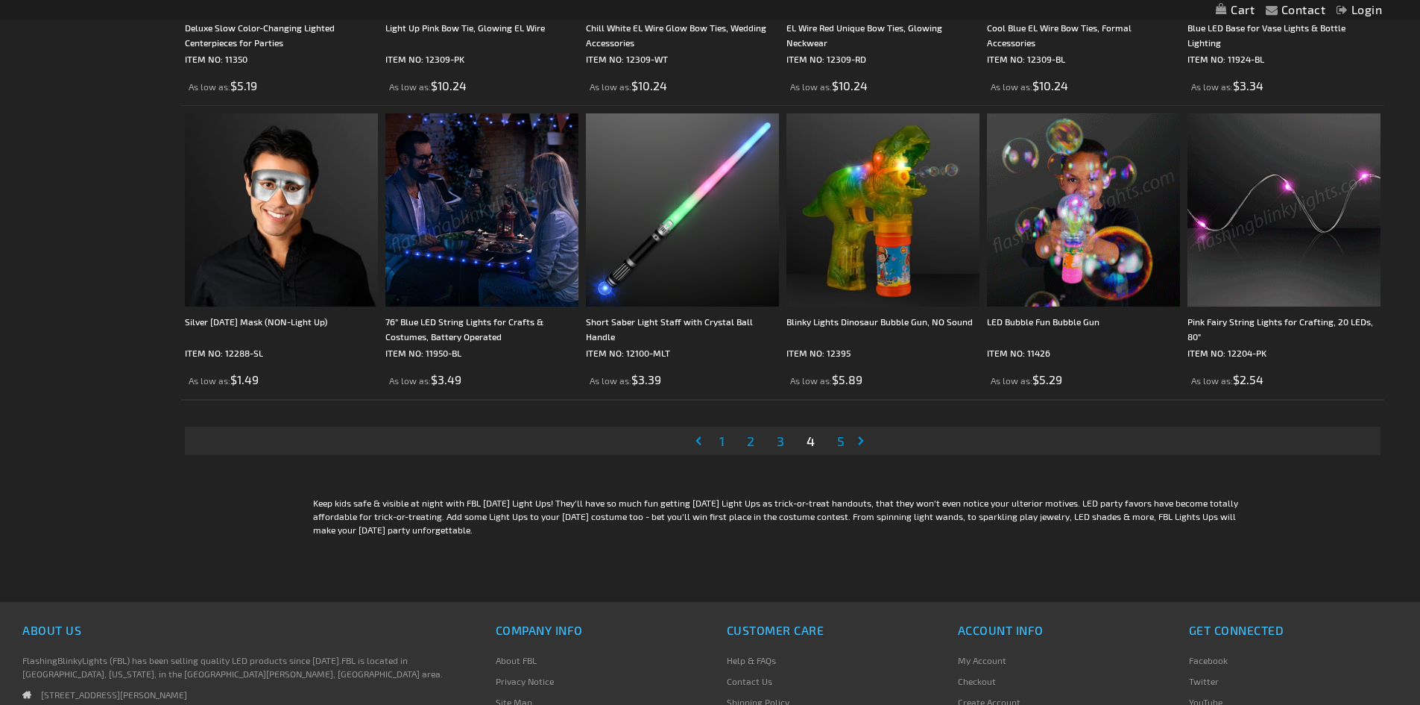
click at [755, 441] on span "2" at bounding box center [750, 440] width 7 height 16
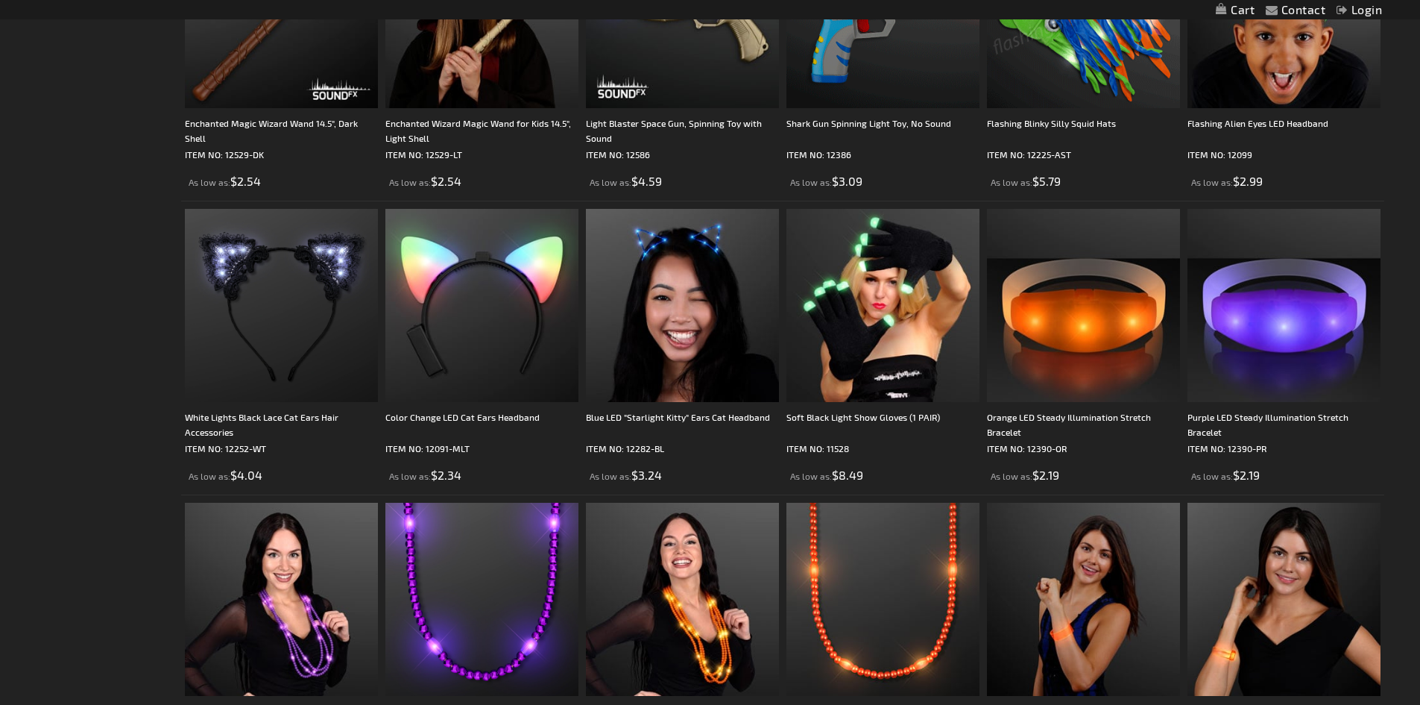
scroll to position [2088, 0]
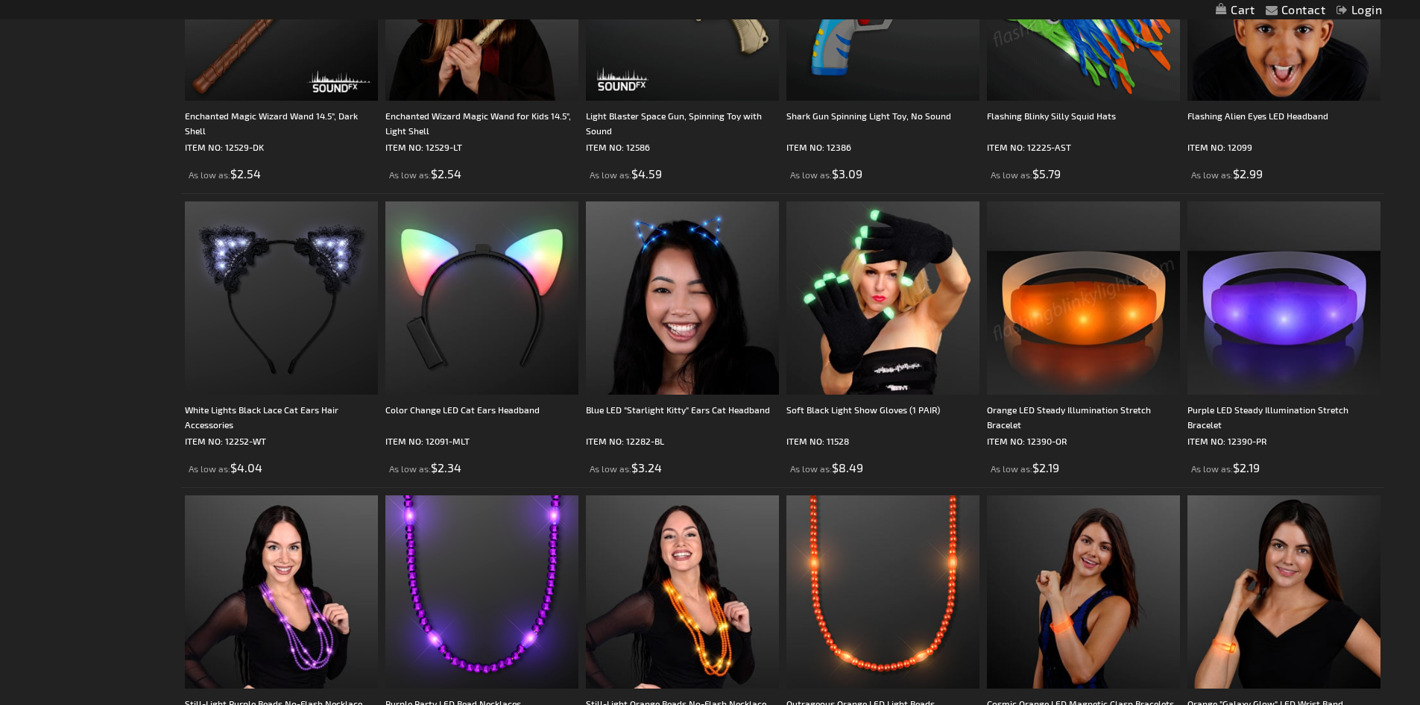
click at [1094, 343] on img at bounding box center [1083, 297] width 193 height 193
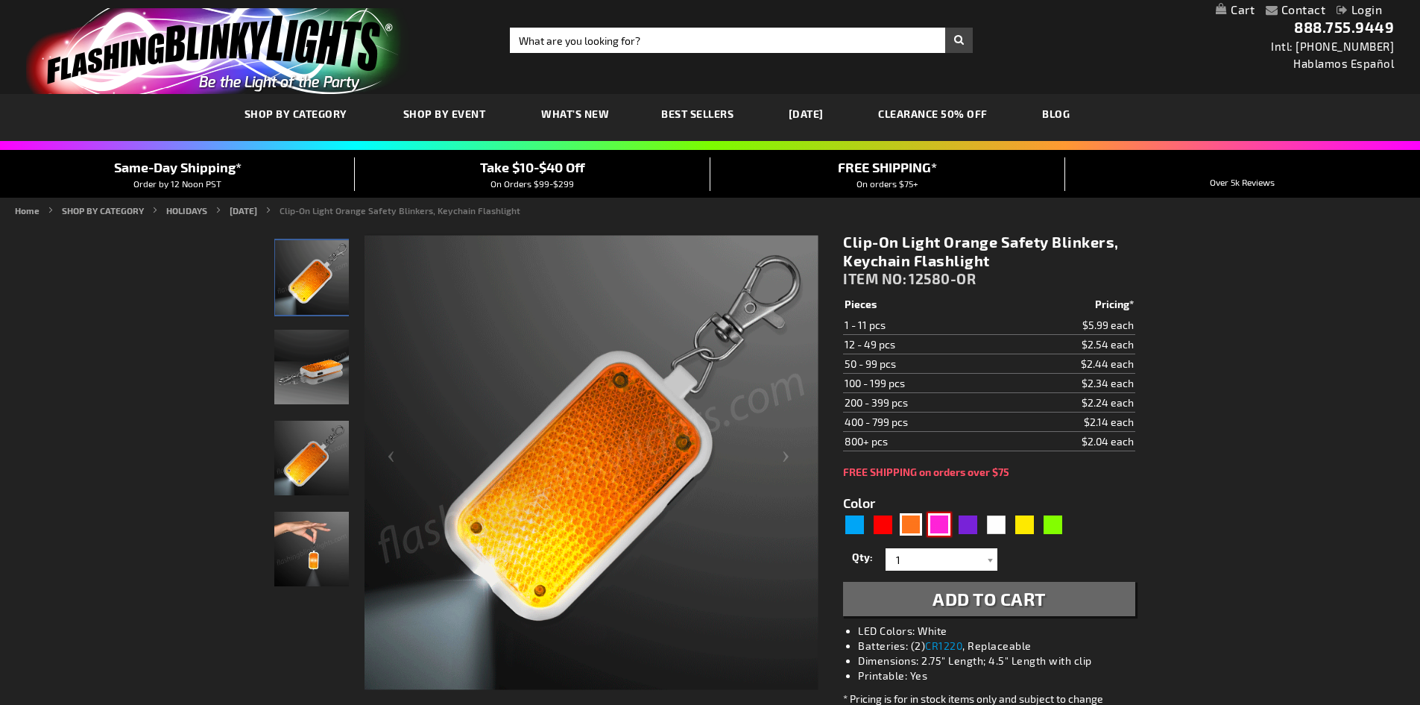
click at [942, 526] on div "Pink" at bounding box center [939, 524] width 22 height 22
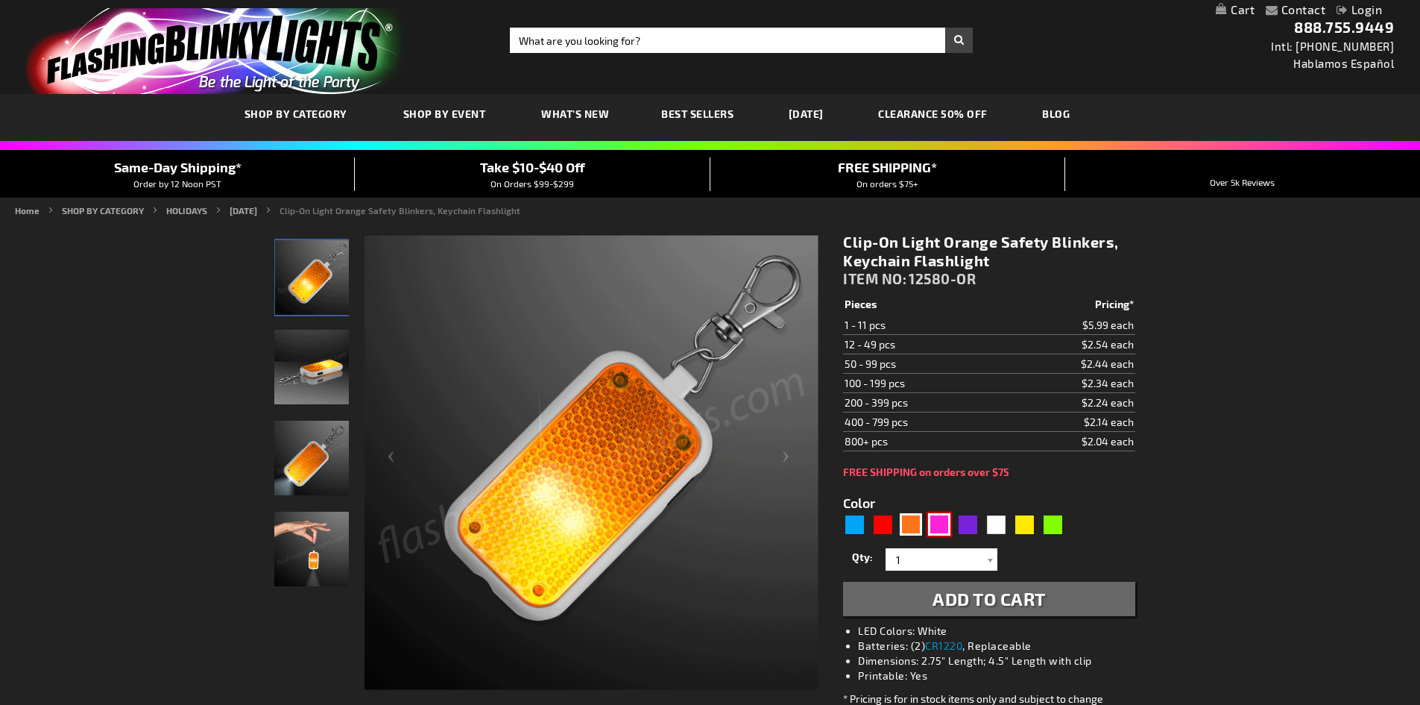
type input "5639"
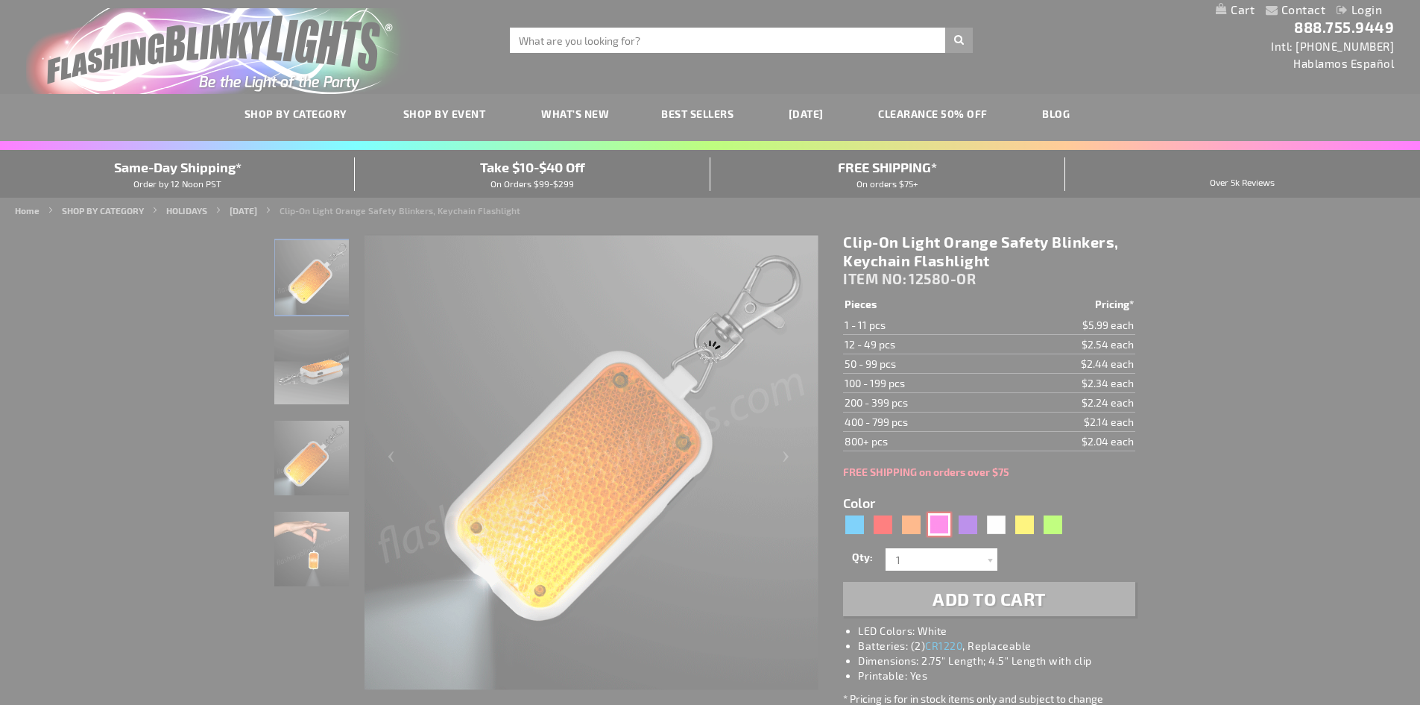
type input "12580-PK"
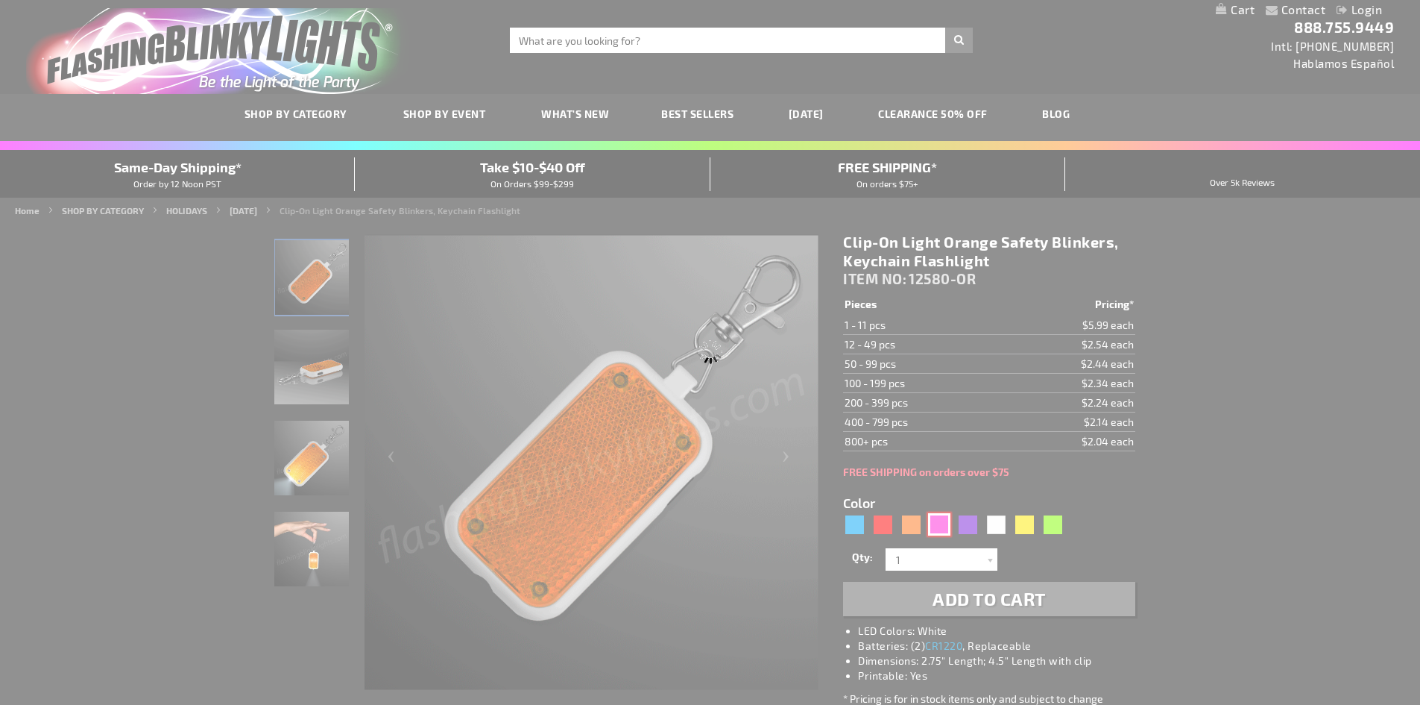
type input "Customize - Clip-On Light Pink Safety Blinkers, Keychain Flashlight - ITEM NO: …"
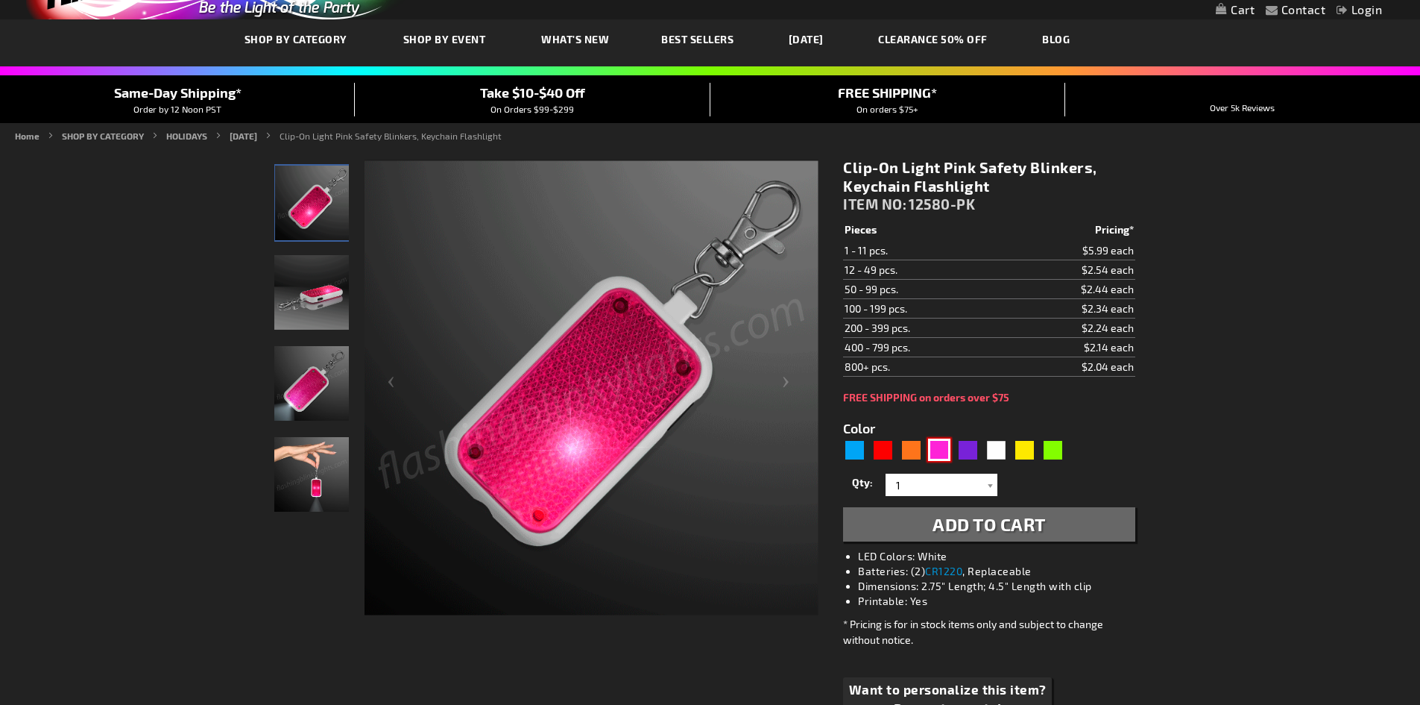
scroll to position [149, 0]
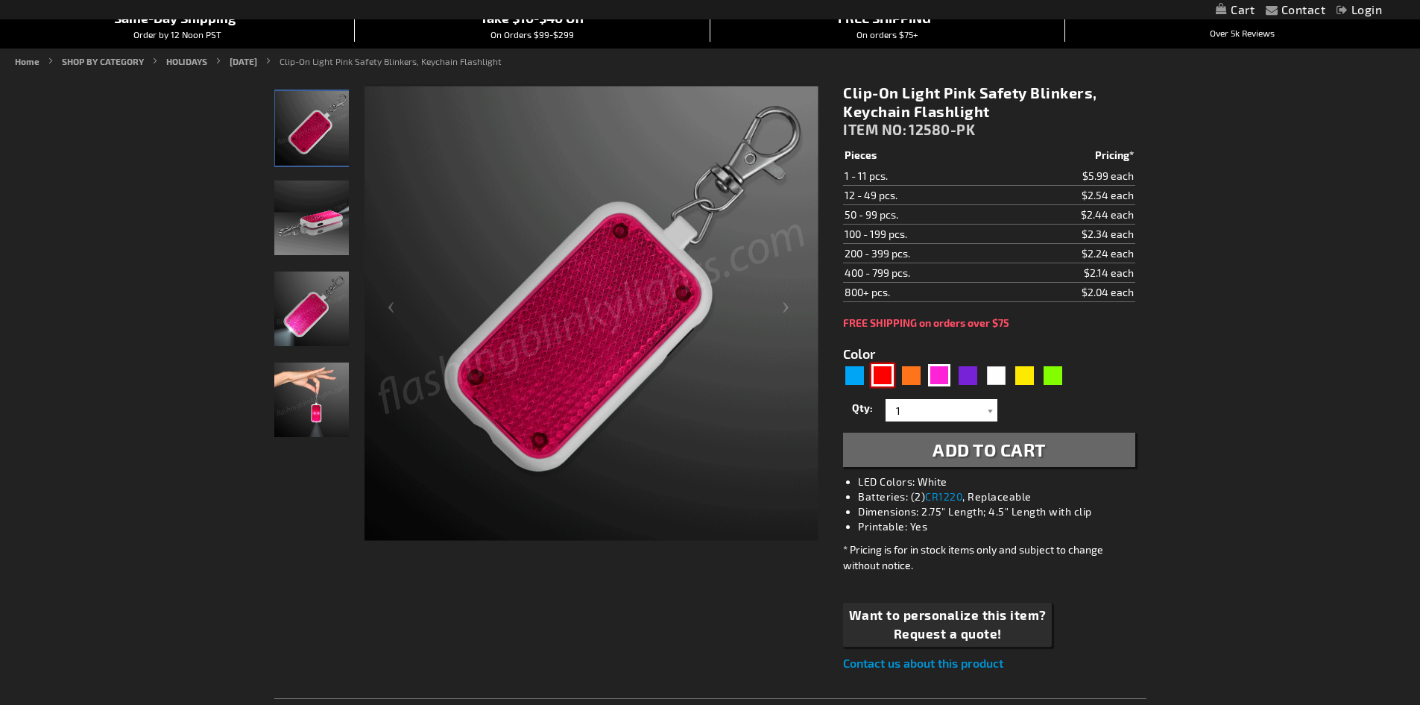
click at [883, 382] on div "Red" at bounding box center [883, 375] width 22 height 22
type input "5641"
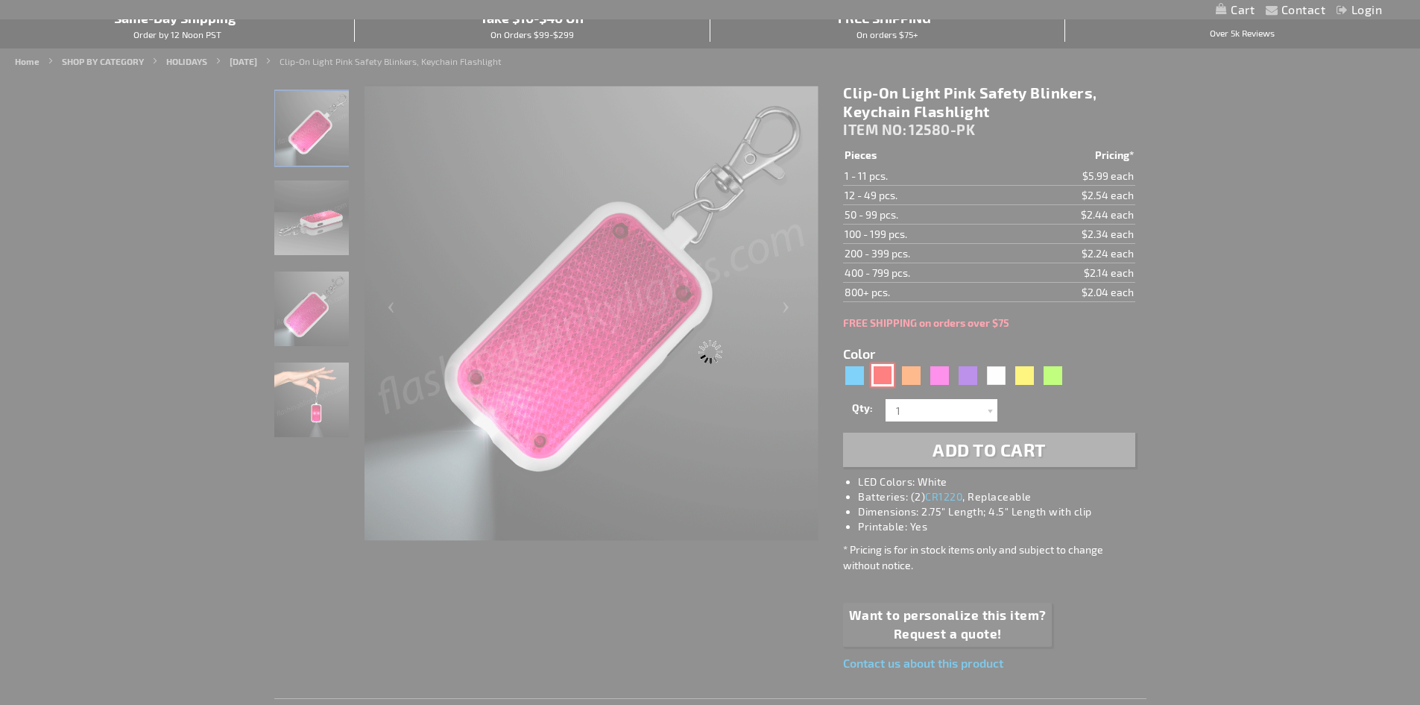
type input "12580-RD"
type input "Customize - Clip-On Light Red Safety Blinkers, Keychain Flashlight - ITEM NO: 1…"
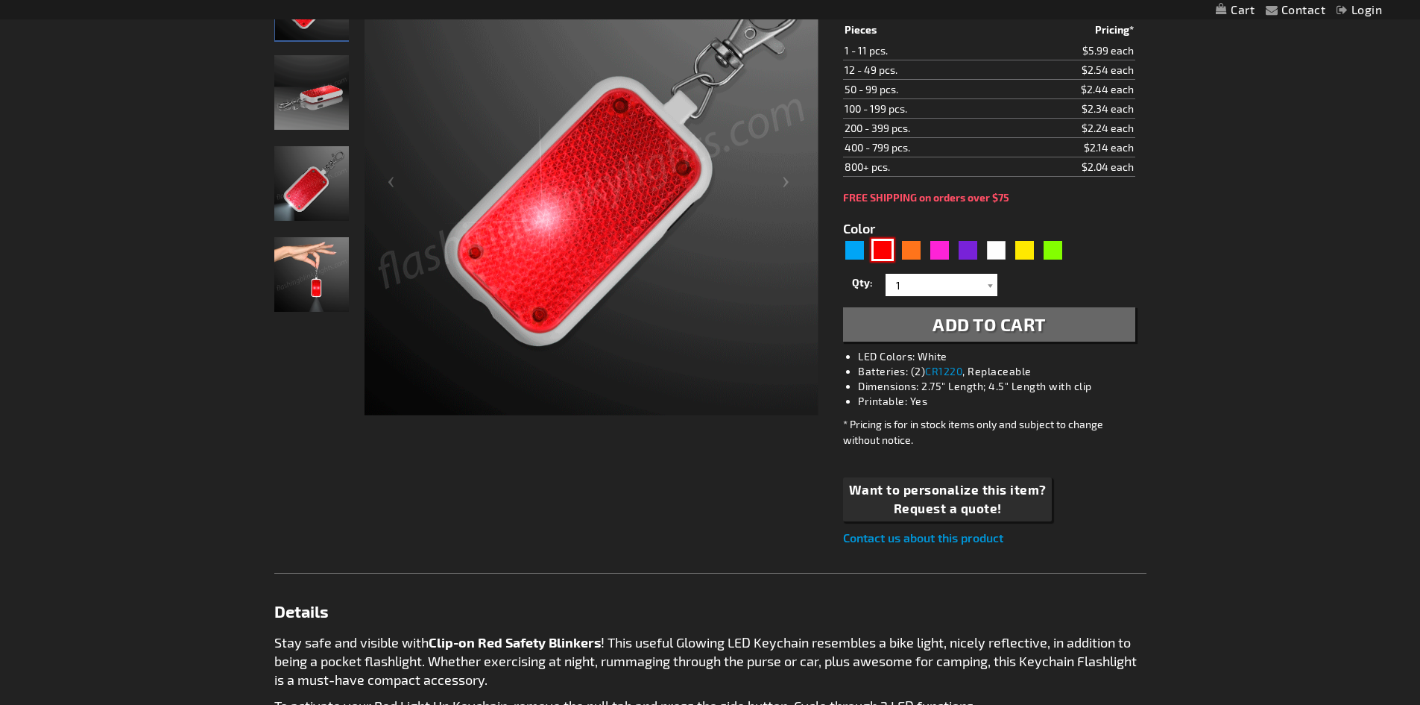
scroll to position [298, 0]
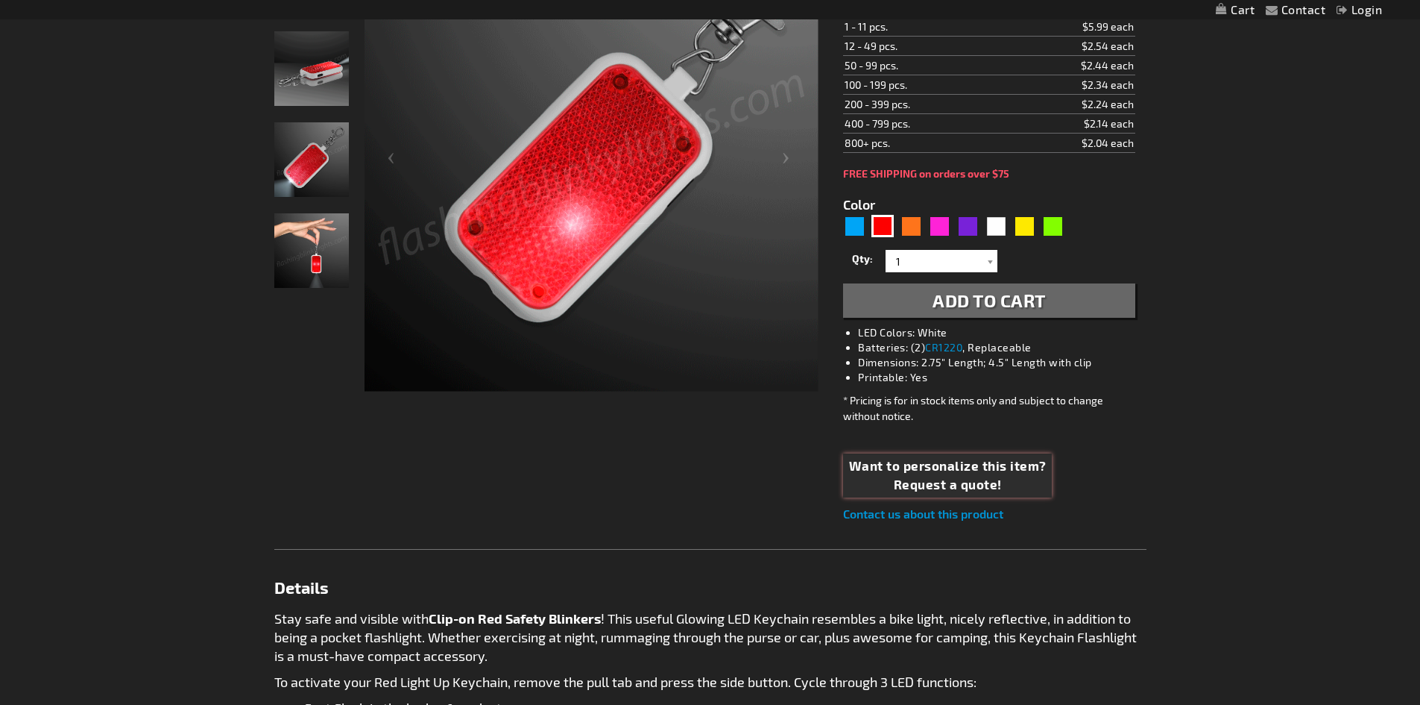
click at [1004, 480] on span "Request a quote!" at bounding box center [948, 484] width 198 height 19
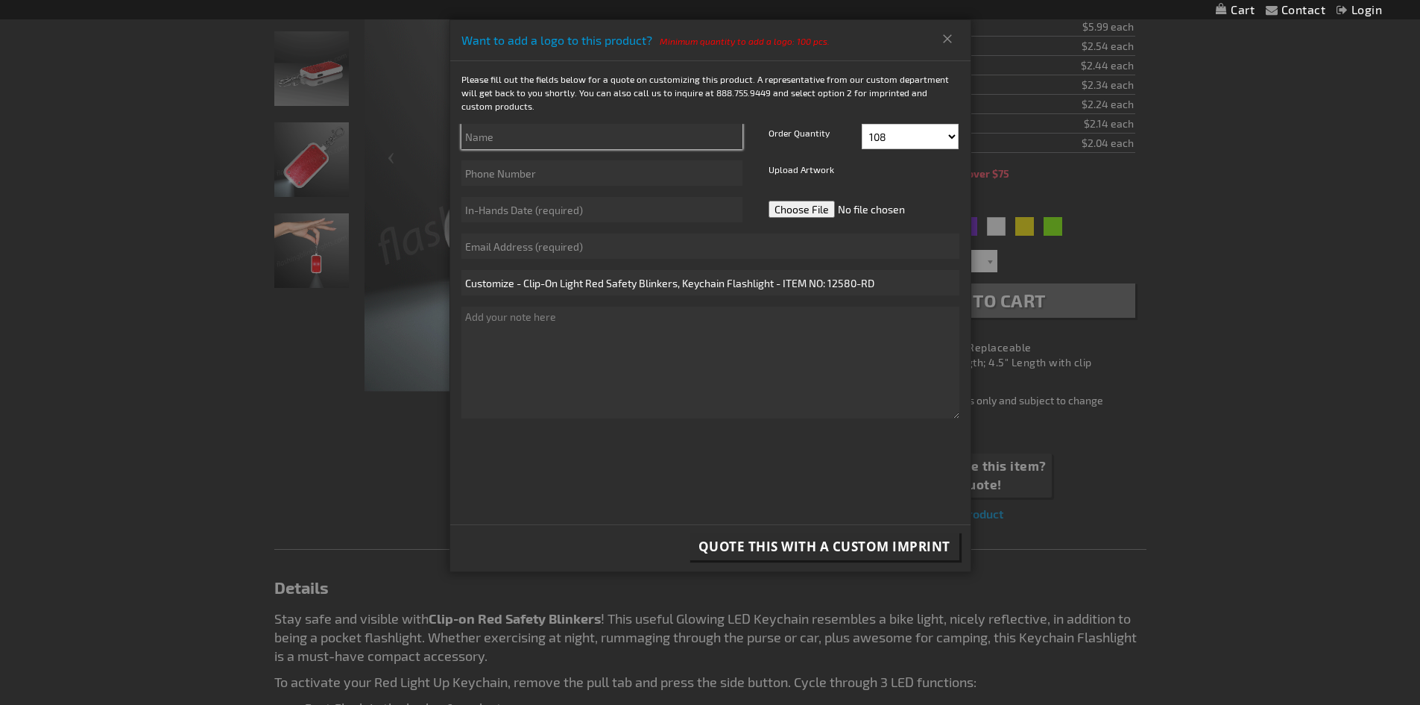
click at [540, 136] on input "text" at bounding box center [602, 136] width 281 height 25
type input "Rachael Diehl"
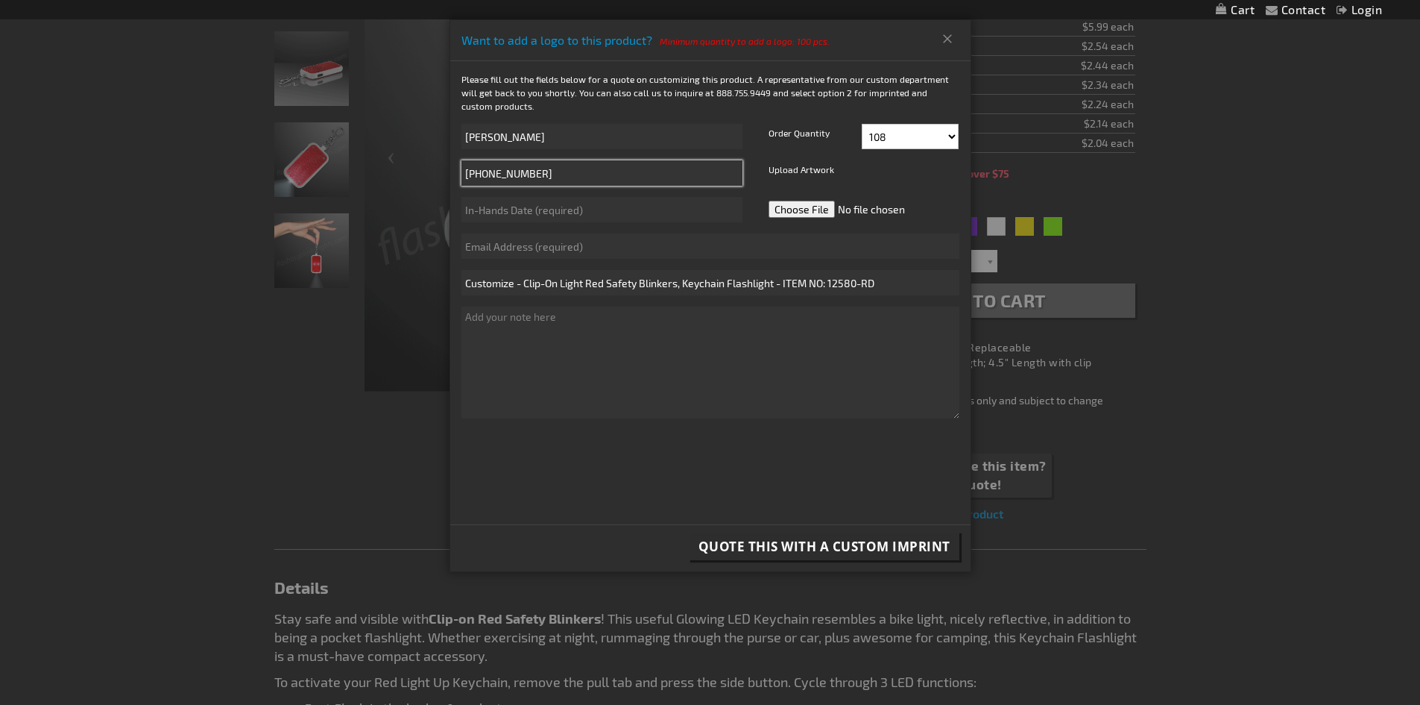
type input "610-966-2601"
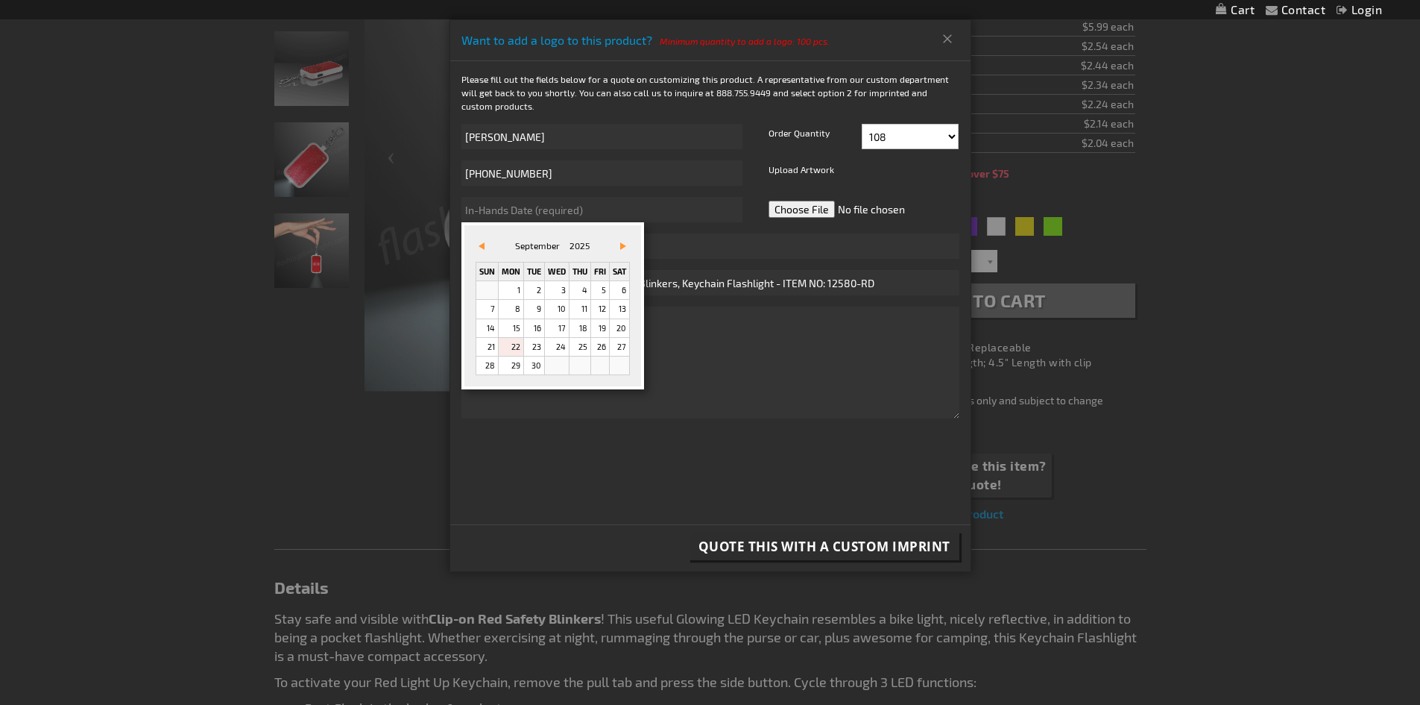
click at [622, 243] on link "Vor&#x3e;" at bounding box center [620, 246] width 16 height 16
click at [603, 308] on link "10" at bounding box center [600, 309] width 18 height 18
type input "10/10/2025"
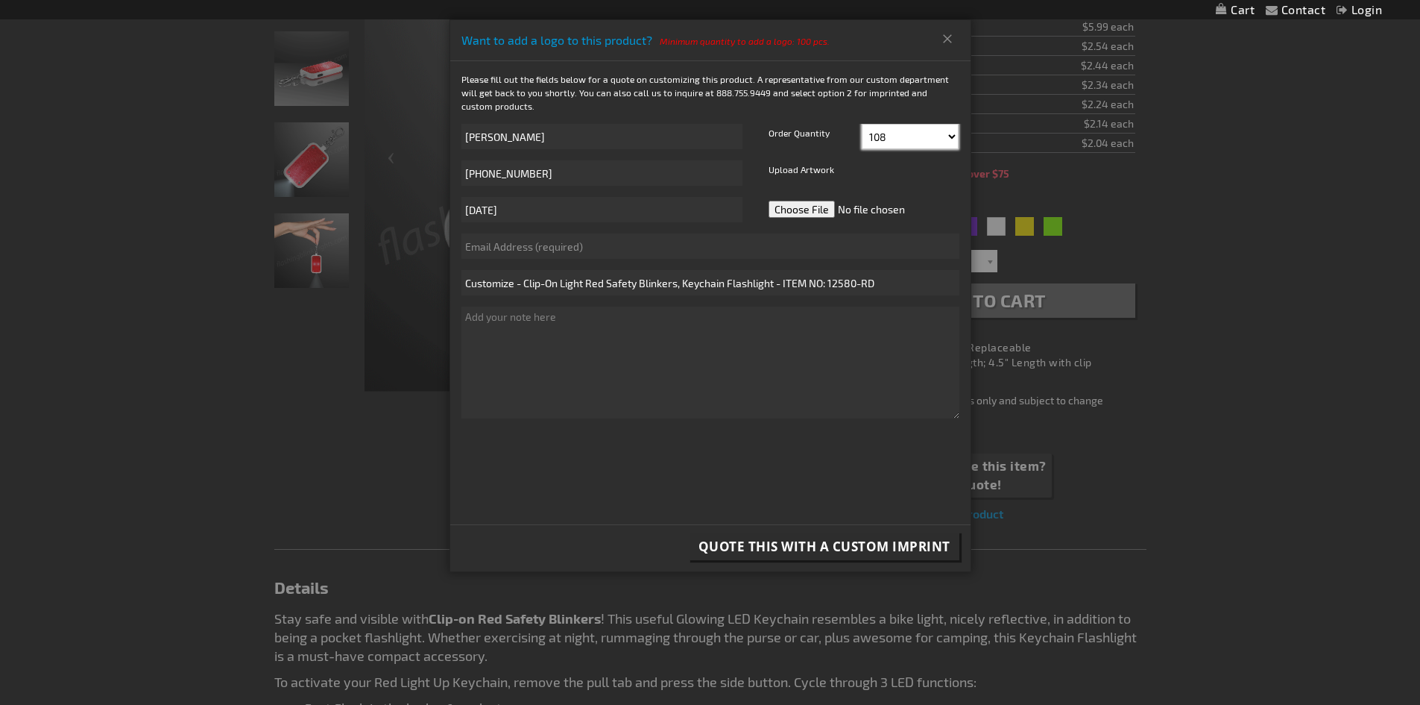
click at [910, 134] on select "108 120 132 144 156 168 180 192 204 216 228 240 252" at bounding box center [910, 136] width 97 height 25
select select "504"
click at [862, 124] on select "108 120 132 144 156 168 180 192 204 216 228 240 252" at bounding box center [910, 136] width 97 height 25
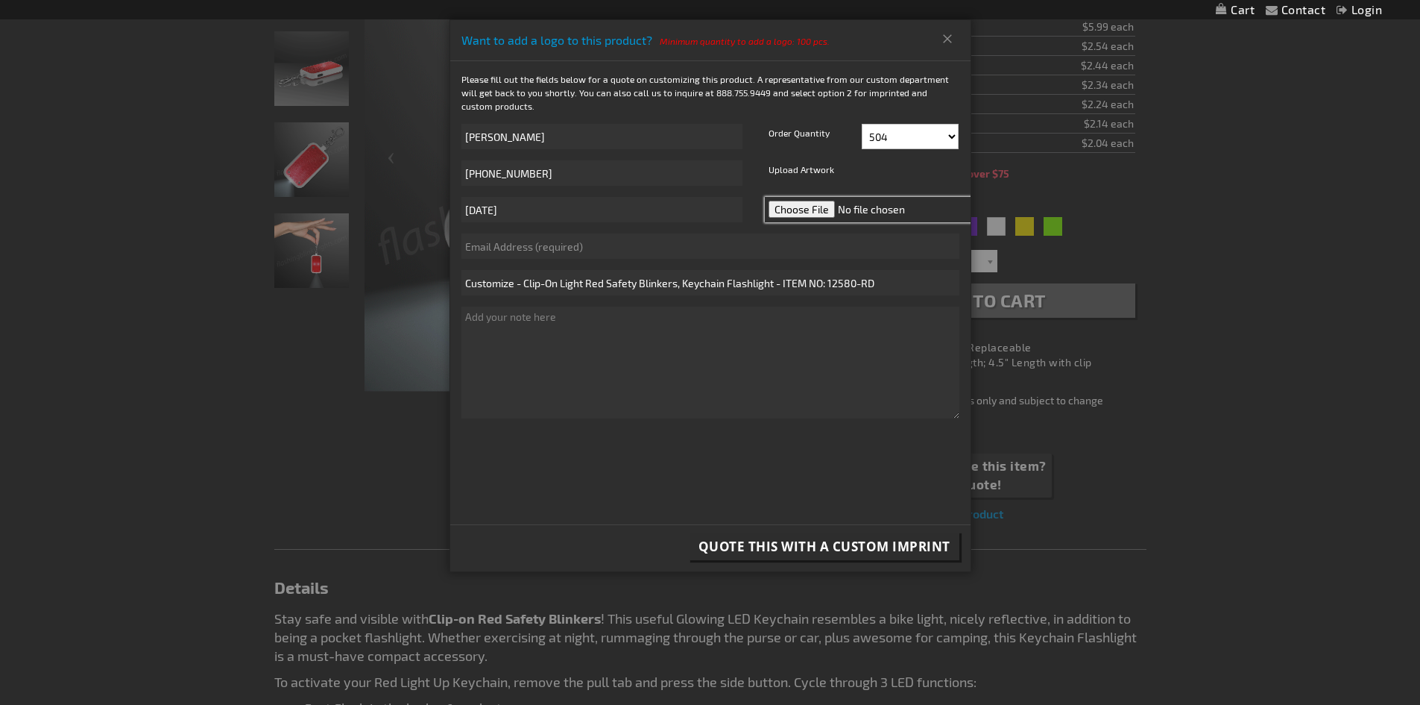
click at [799, 210] on input "file" at bounding box center [870, 209] width 210 height 25
type input "C:\fakepath\BW2 Recognition Logo.png"
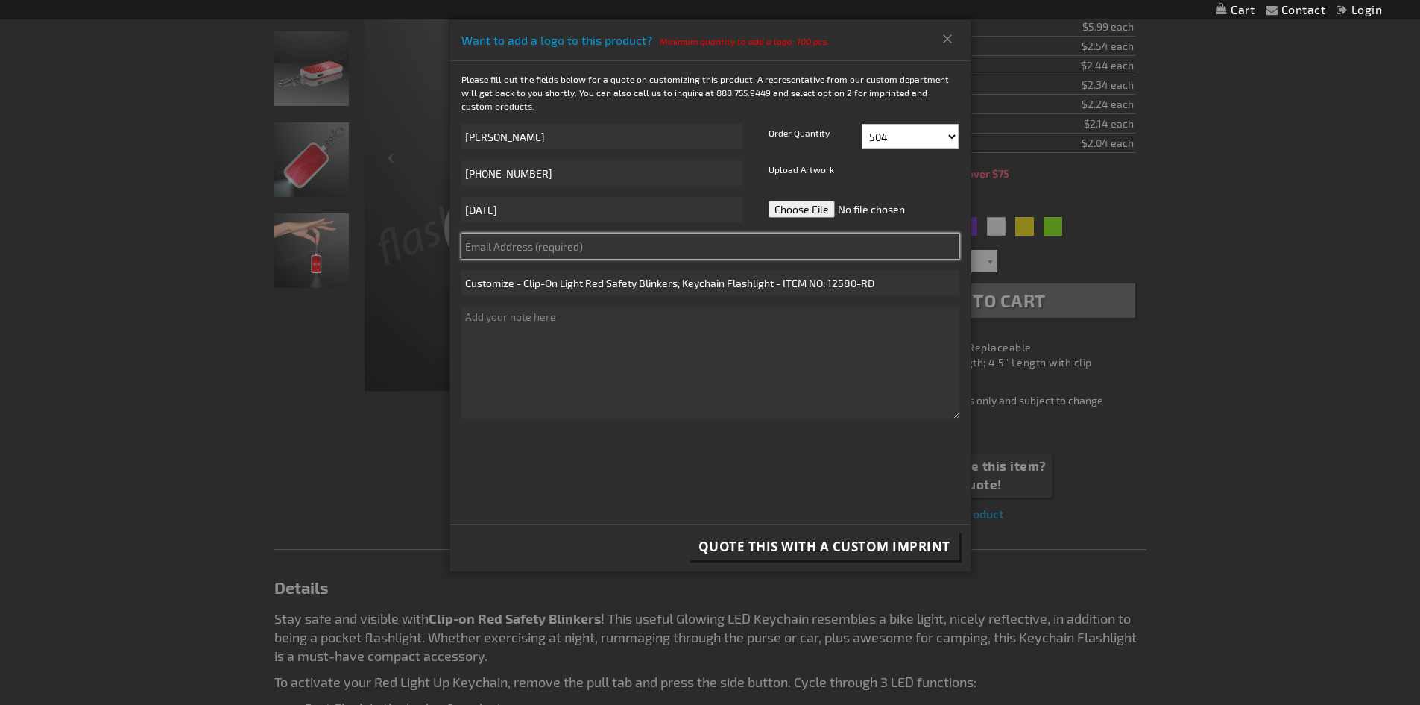
click at [639, 239] on input "text" at bounding box center [711, 245] width 498 height 25
type input "rdiehl@macamb.org"
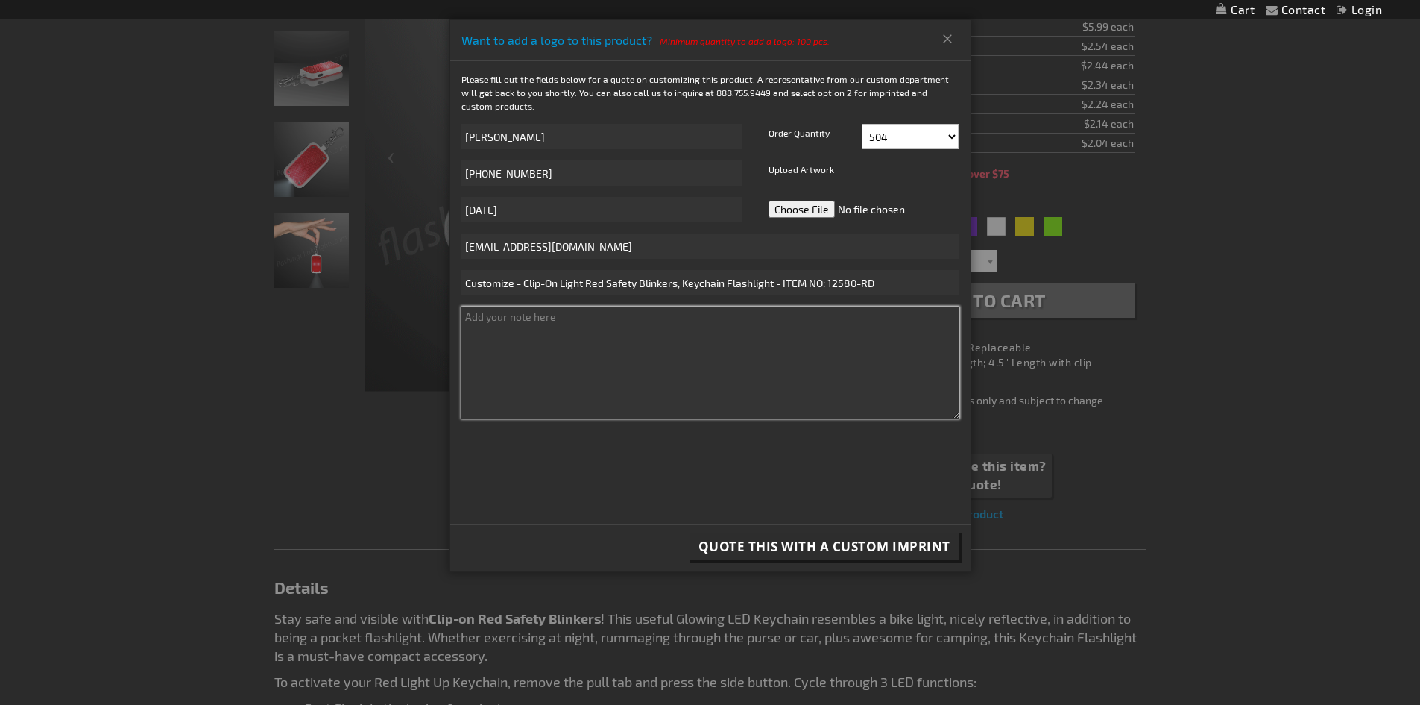
click at [693, 333] on textarea at bounding box center [711, 362] width 498 height 112
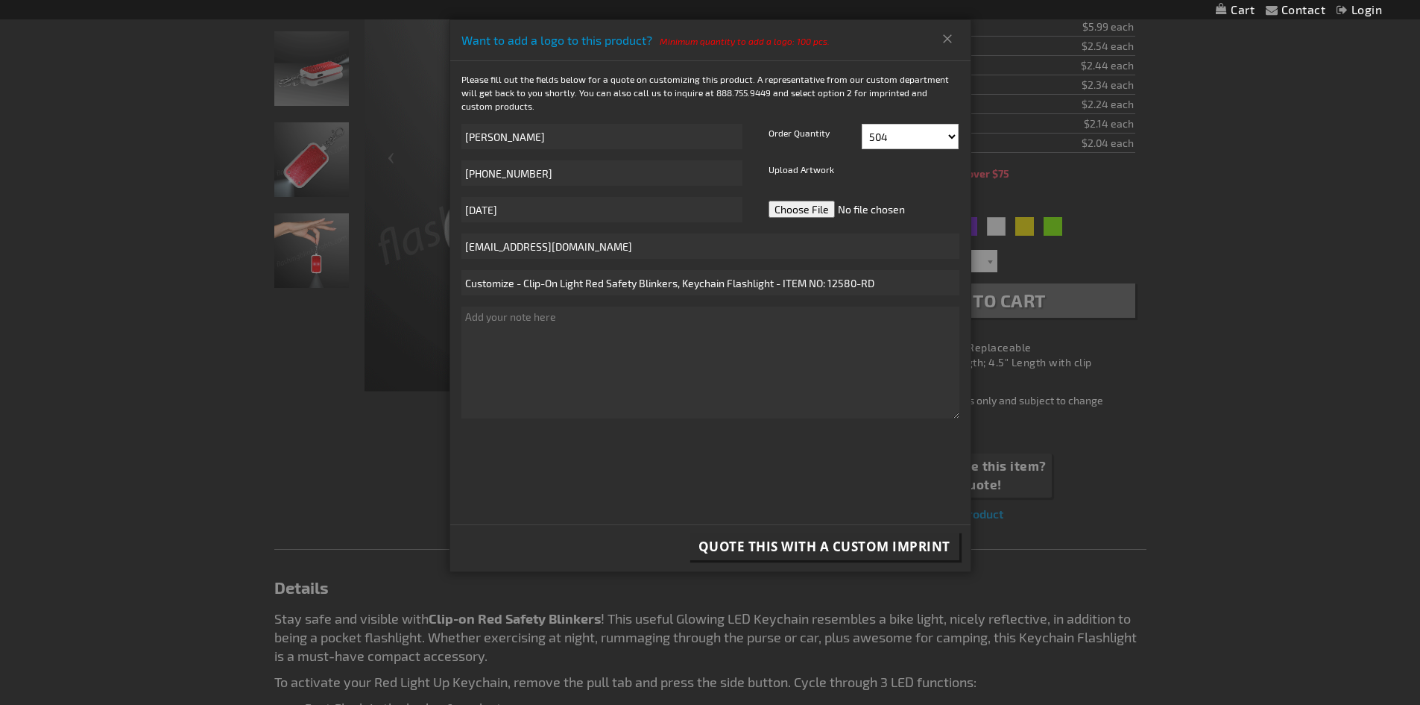
click at [863, 546] on span "Quote this with a Custom Imprint" at bounding box center [825, 546] width 252 height 17
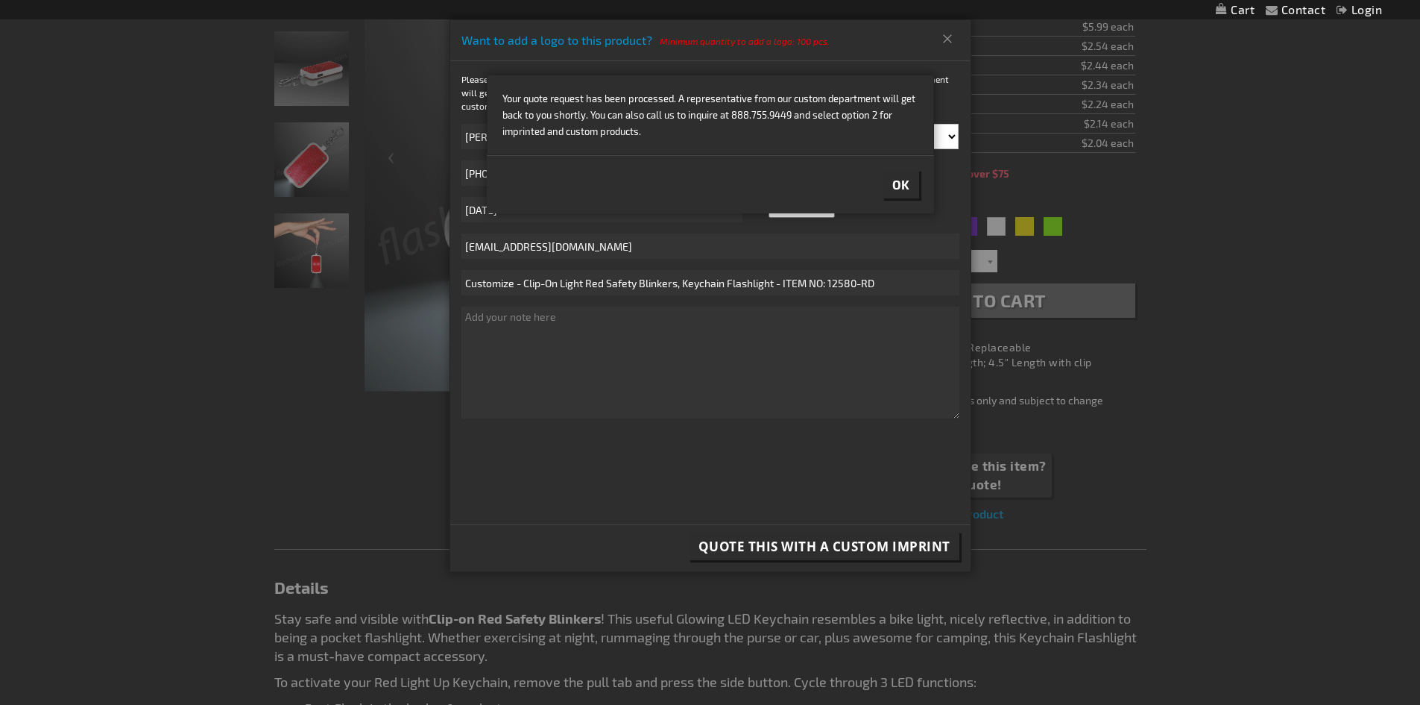
click at [899, 175] on button "Ok" at bounding box center [901, 185] width 36 height 28
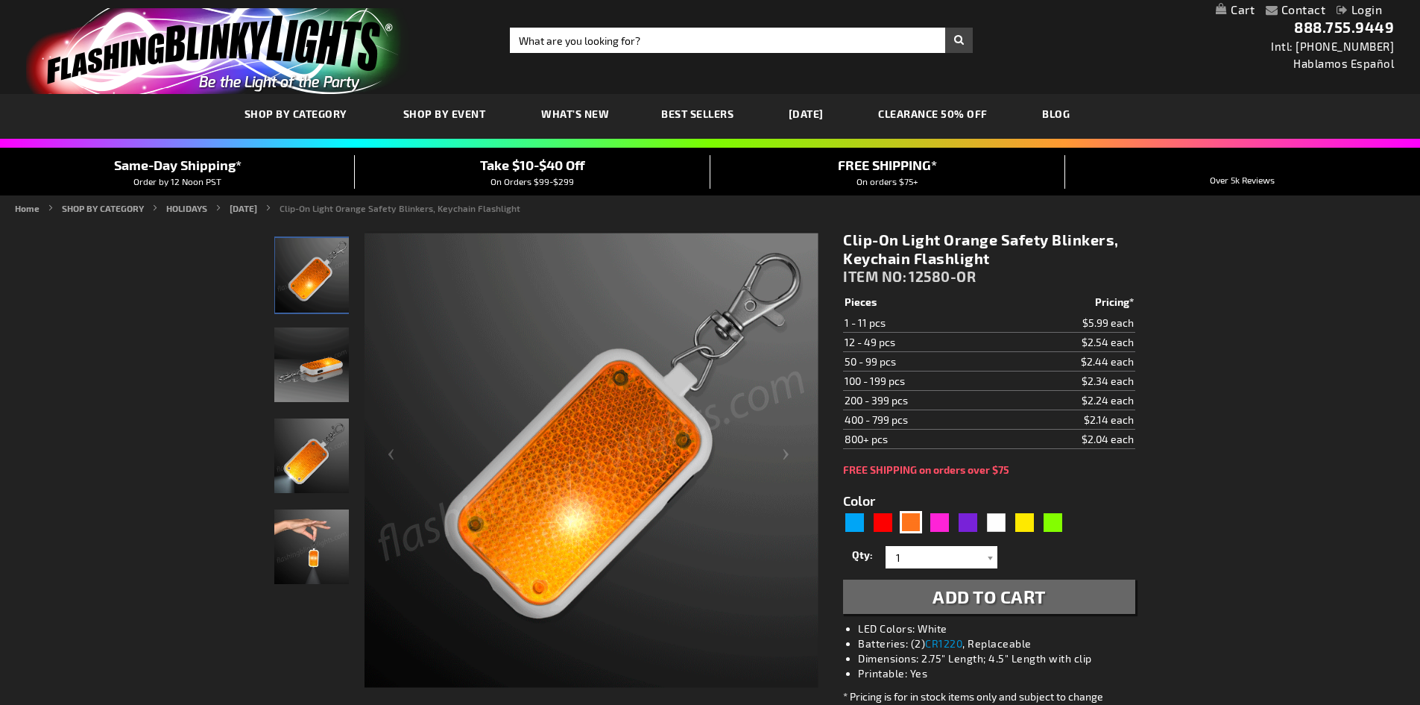
click at [811, 116] on link "[DATE]" at bounding box center [806, 114] width 57 height 50
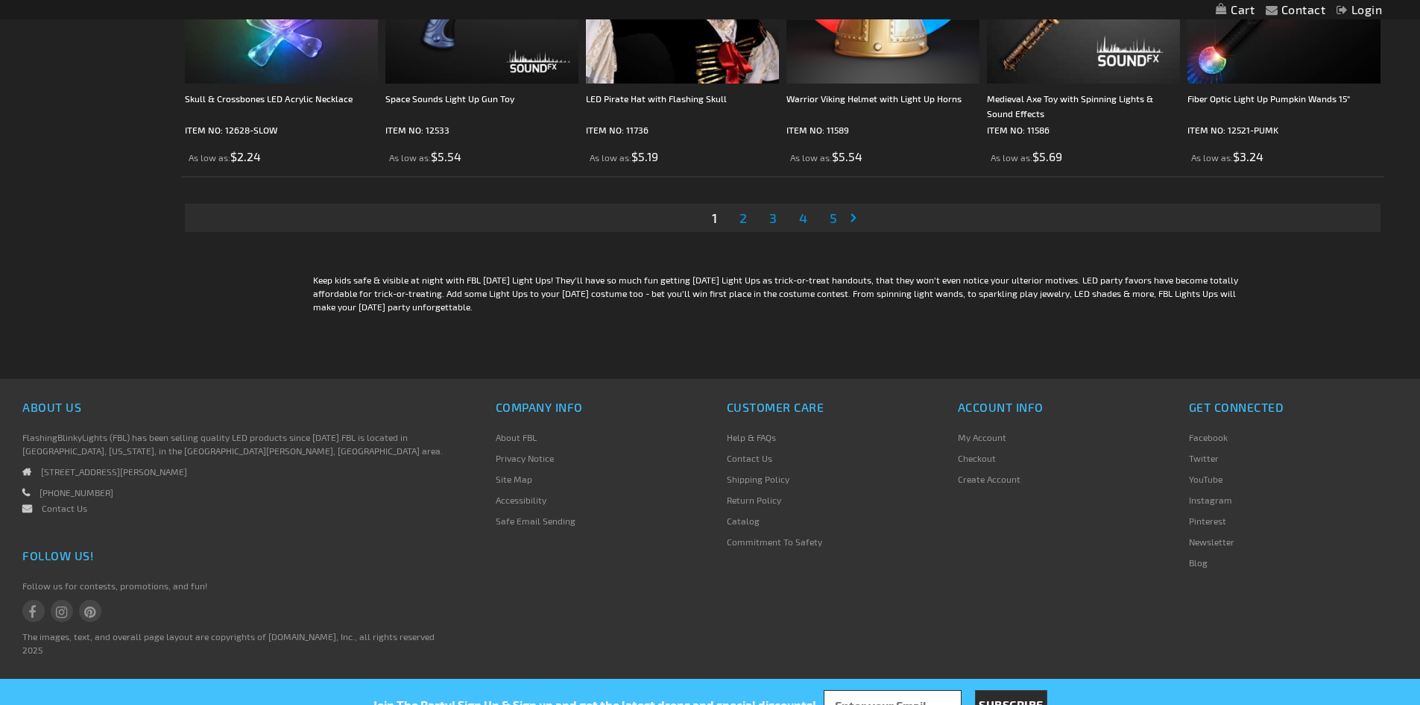
scroll to position [3280, 0]
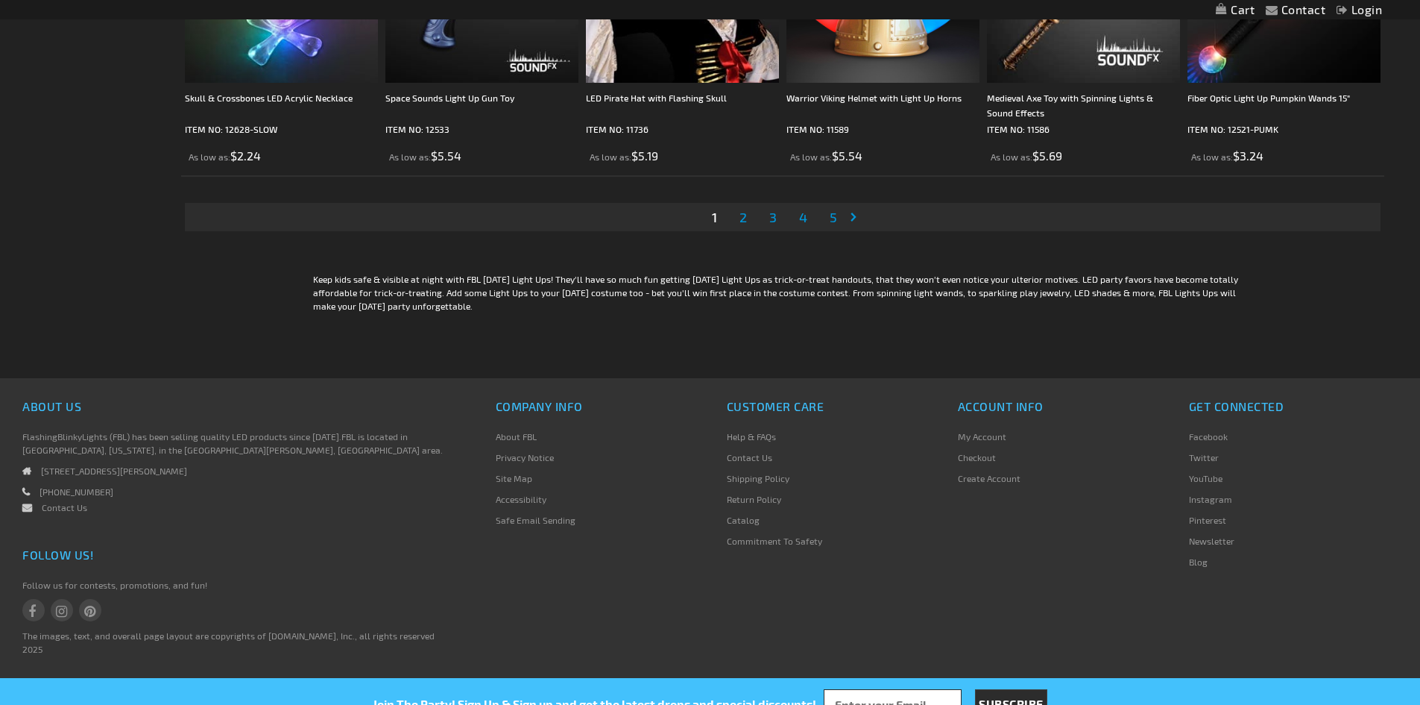
click at [809, 221] on link "Page 4" at bounding box center [803, 217] width 14 height 22
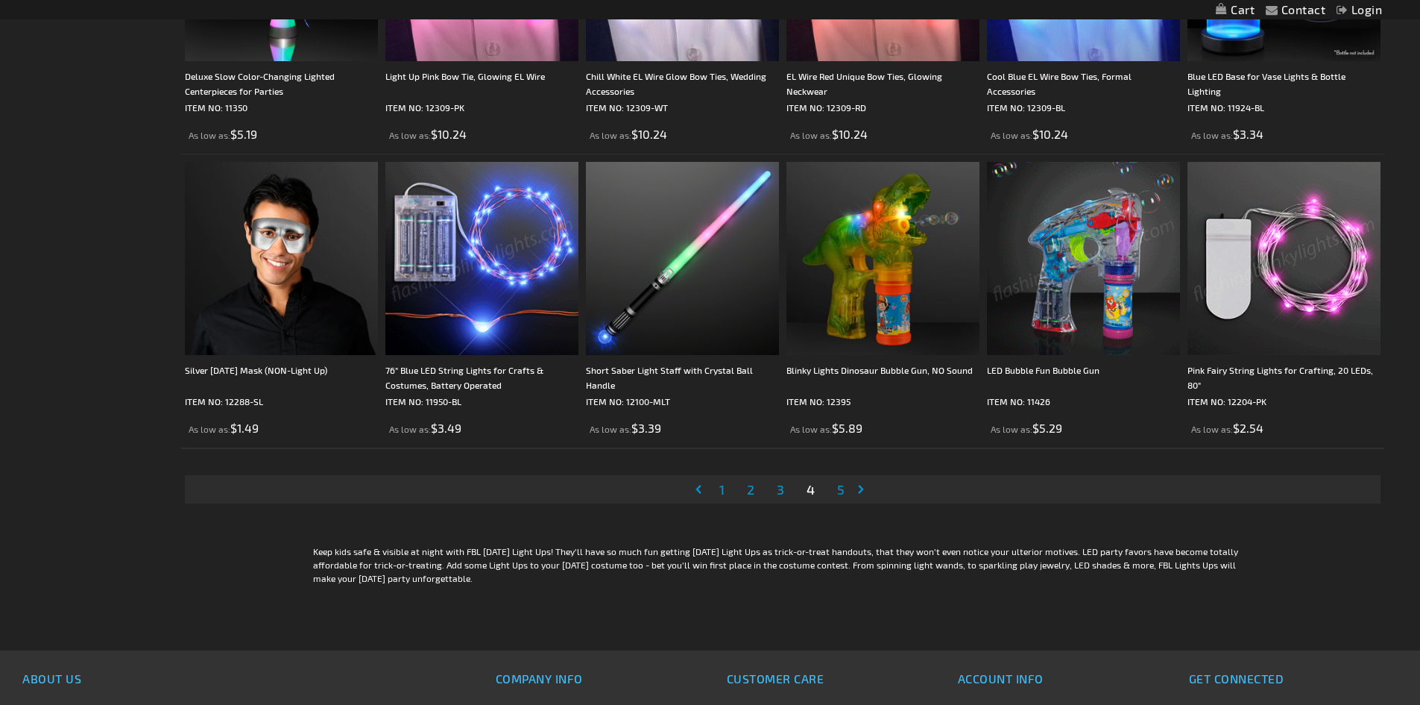
scroll to position [3057, 0]
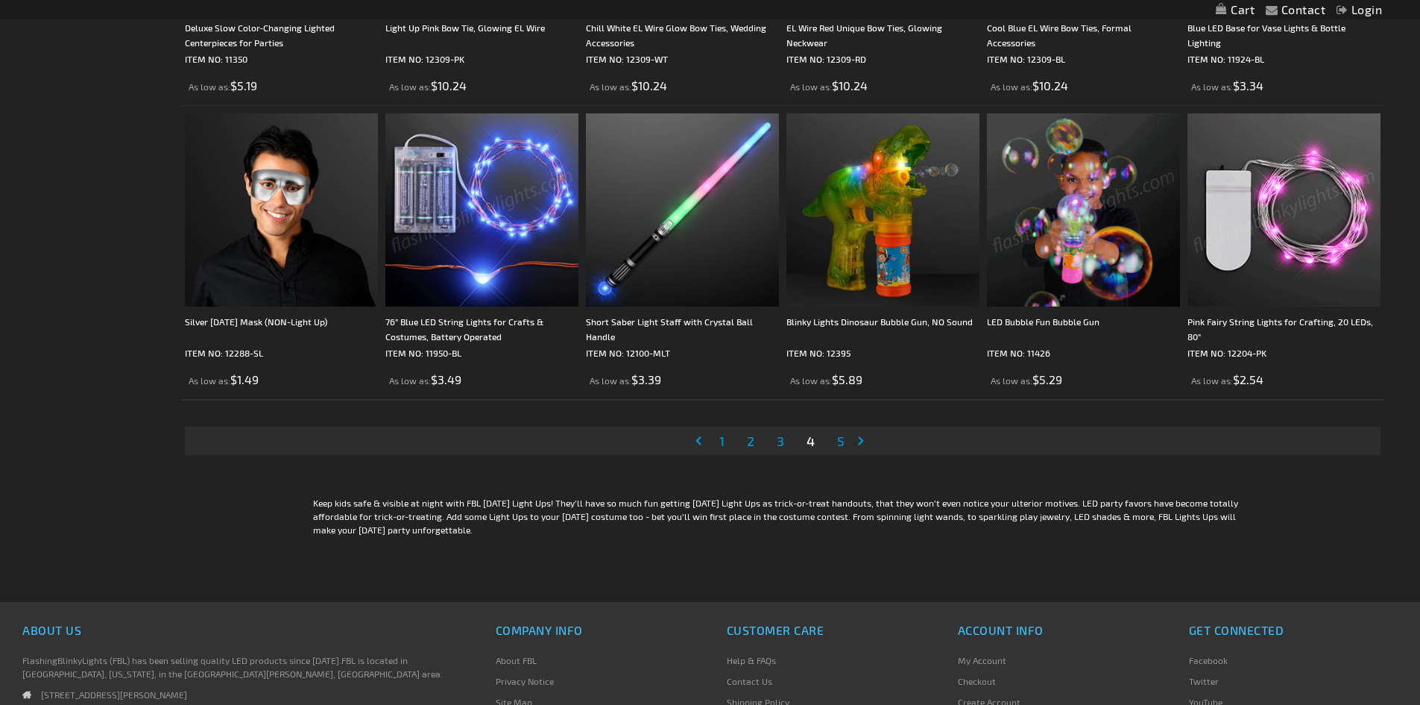
click at [841, 433] on span "5" at bounding box center [840, 440] width 7 height 16
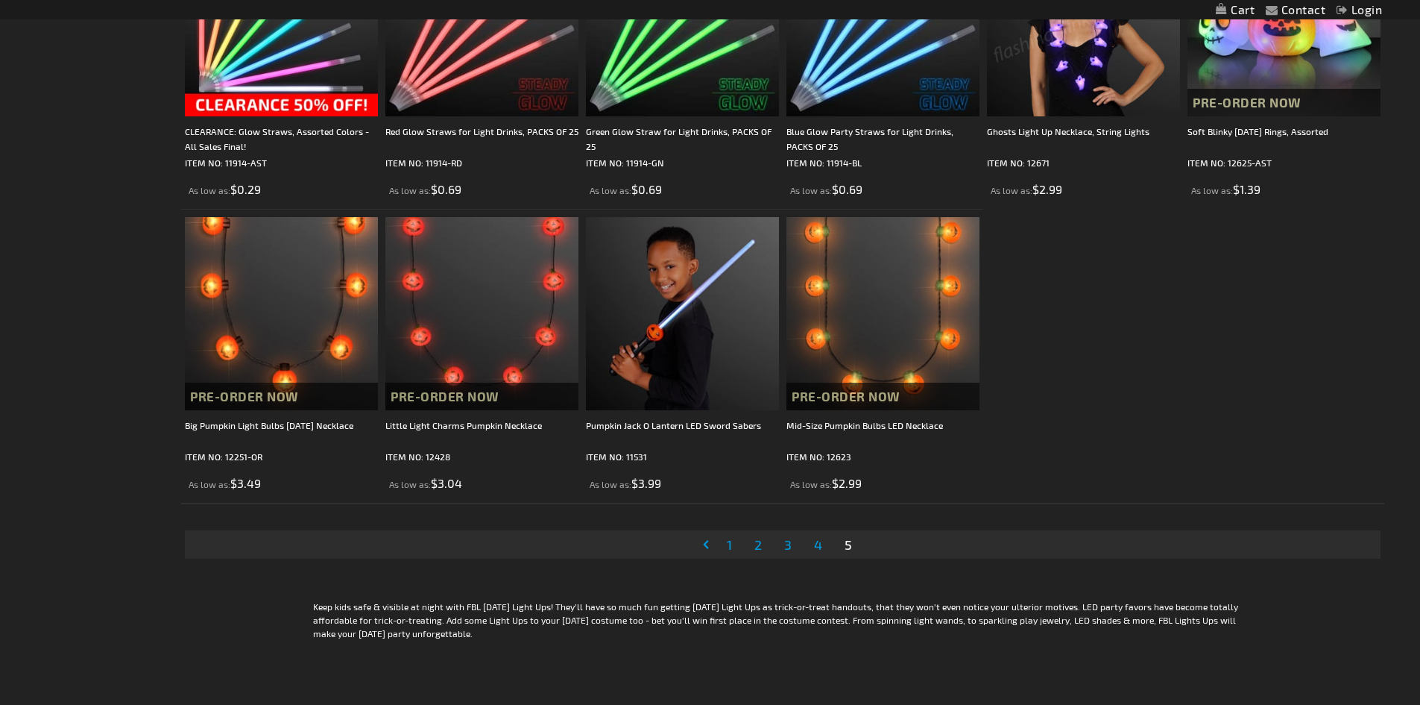
scroll to position [1938, 0]
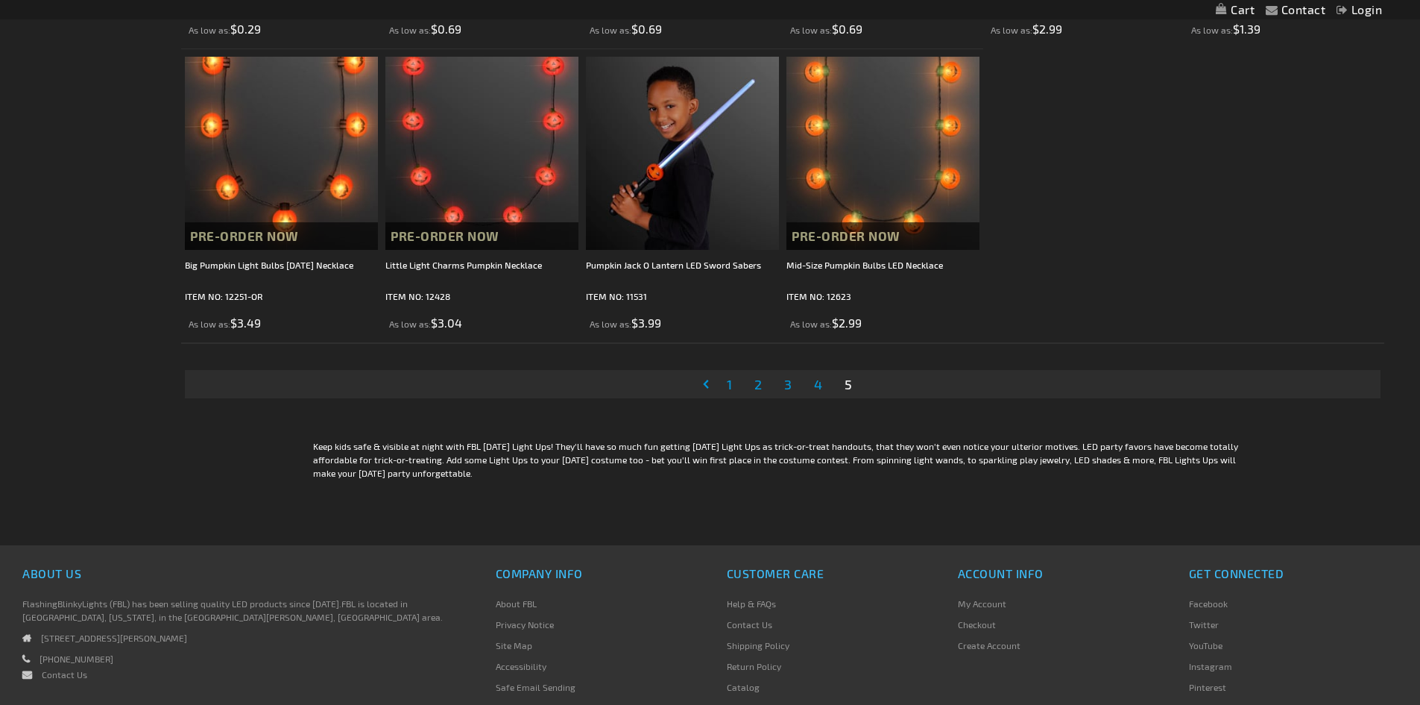
click at [759, 389] on span "2" at bounding box center [758, 384] width 7 height 16
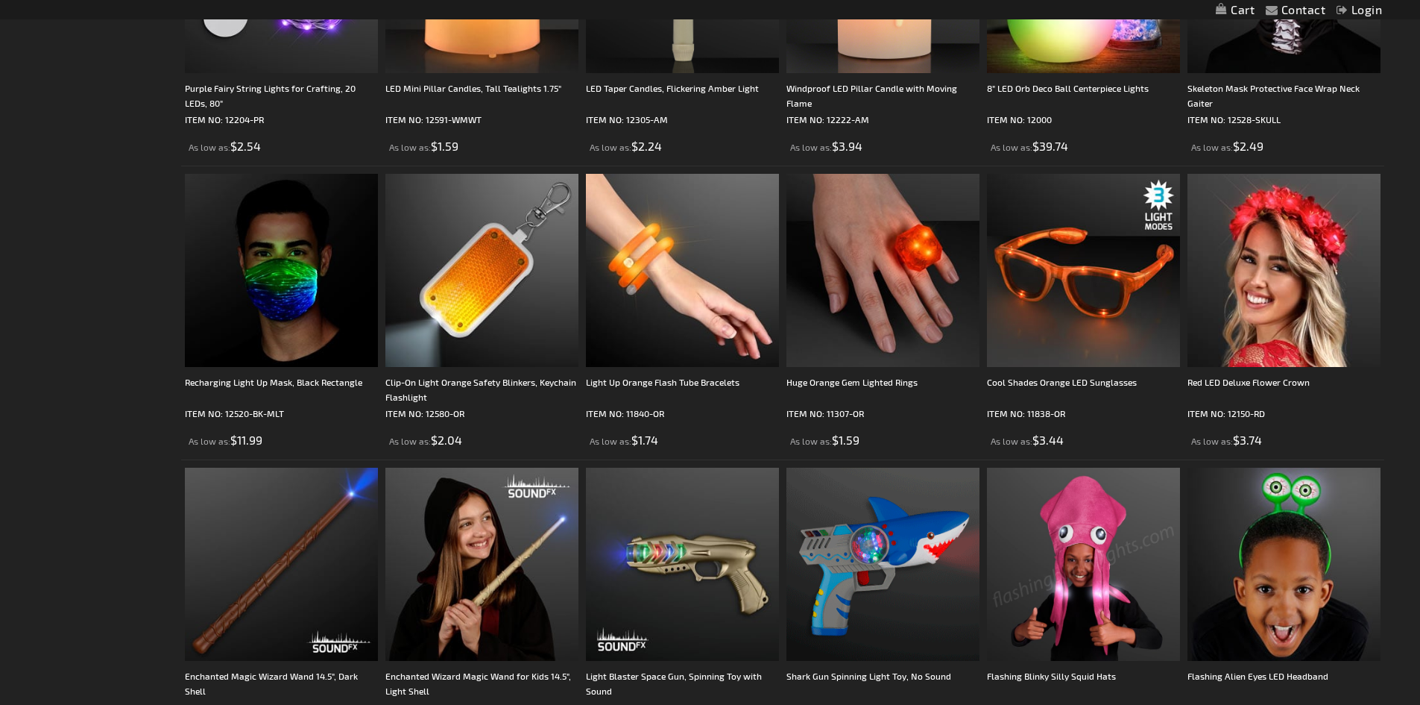
scroll to position [1566, 0]
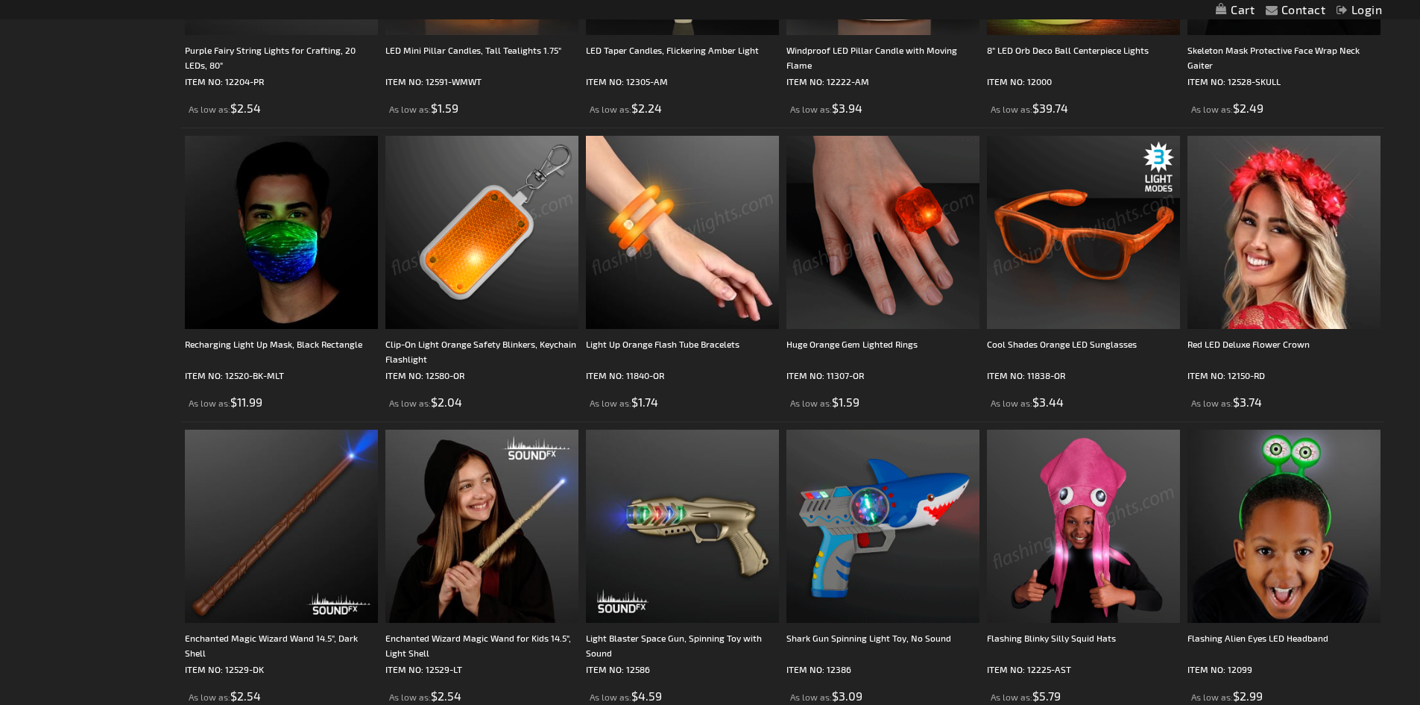
click at [497, 227] on img at bounding box center [481, 232] width 193 height 193
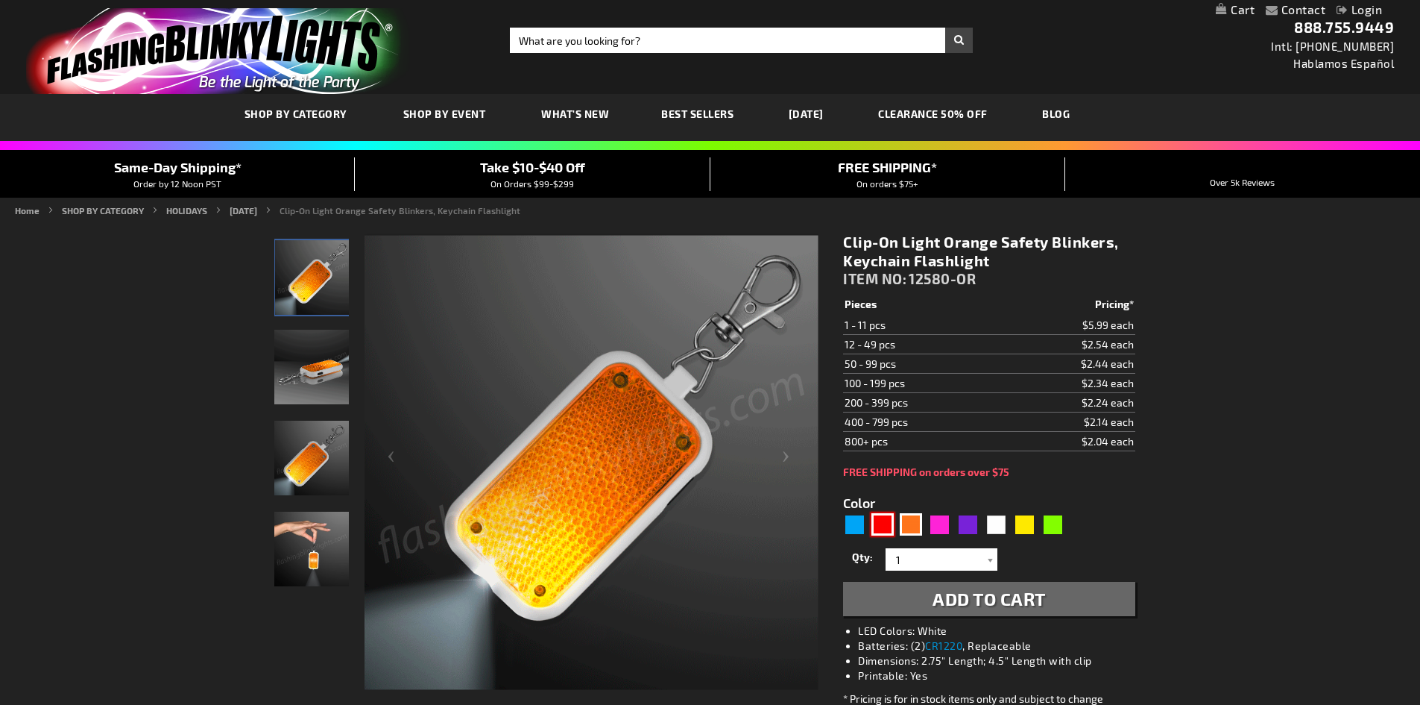
click at [887, 526] on div "Red" at bounding box center [883, 524] width 22 height 22
type input "5641"
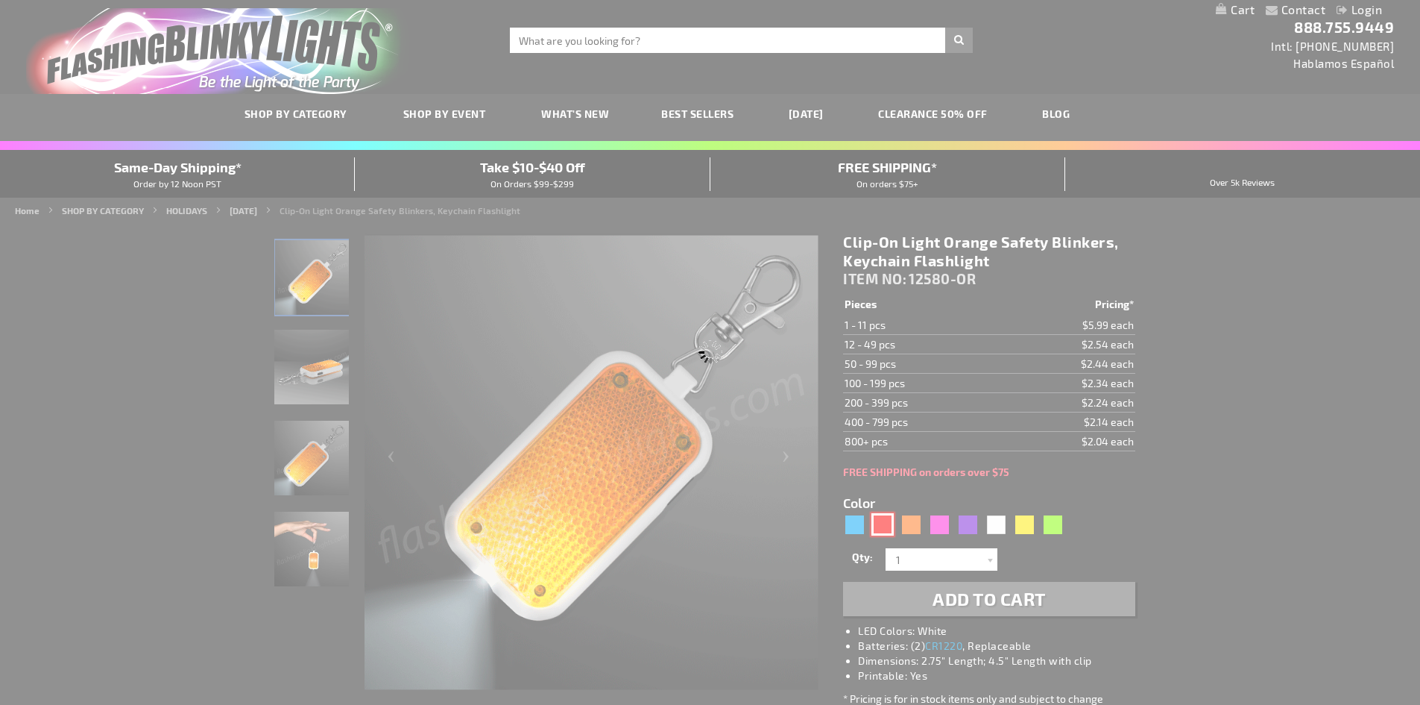
type input "12580-RD"
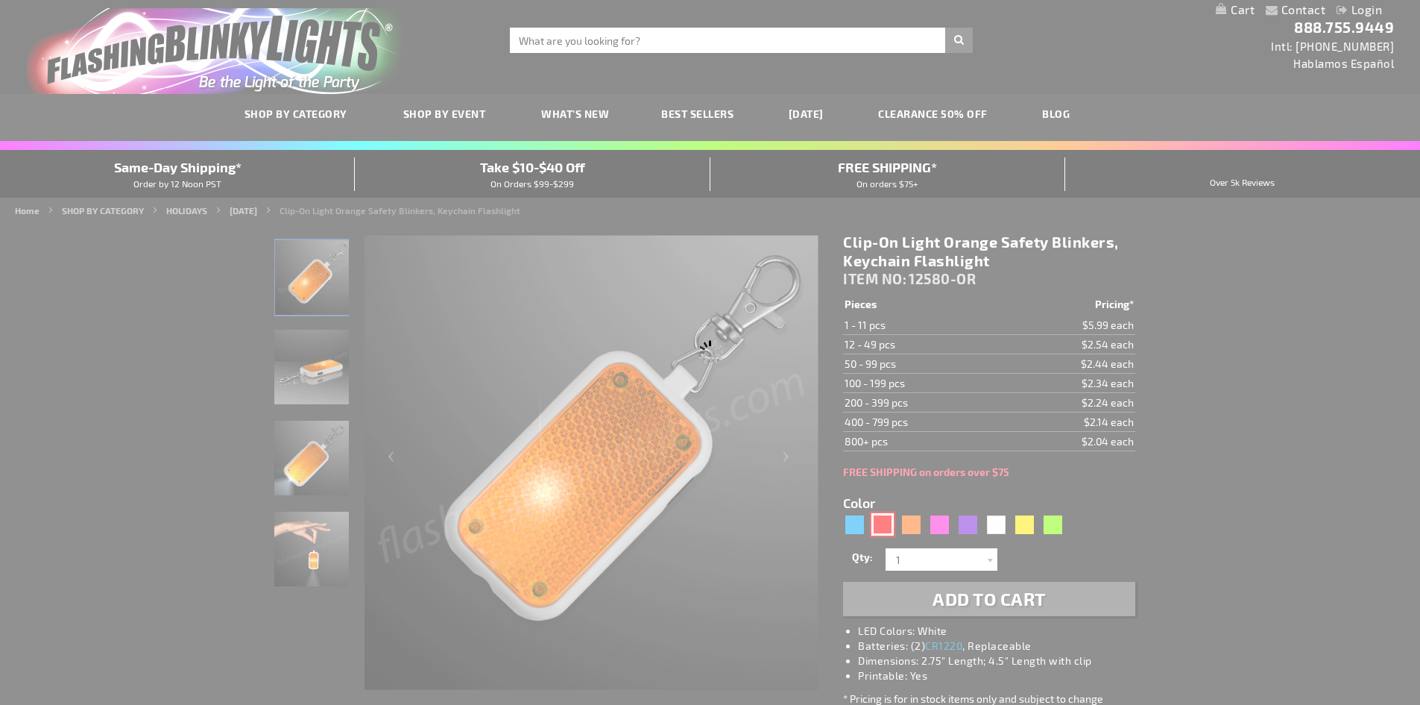
type input "Customize - Clip-On Light Red Safety Blinkers, Keychain Flashlight - ITEM NO: 1…"
